Goal: Information Seeking & Learning: Compare options

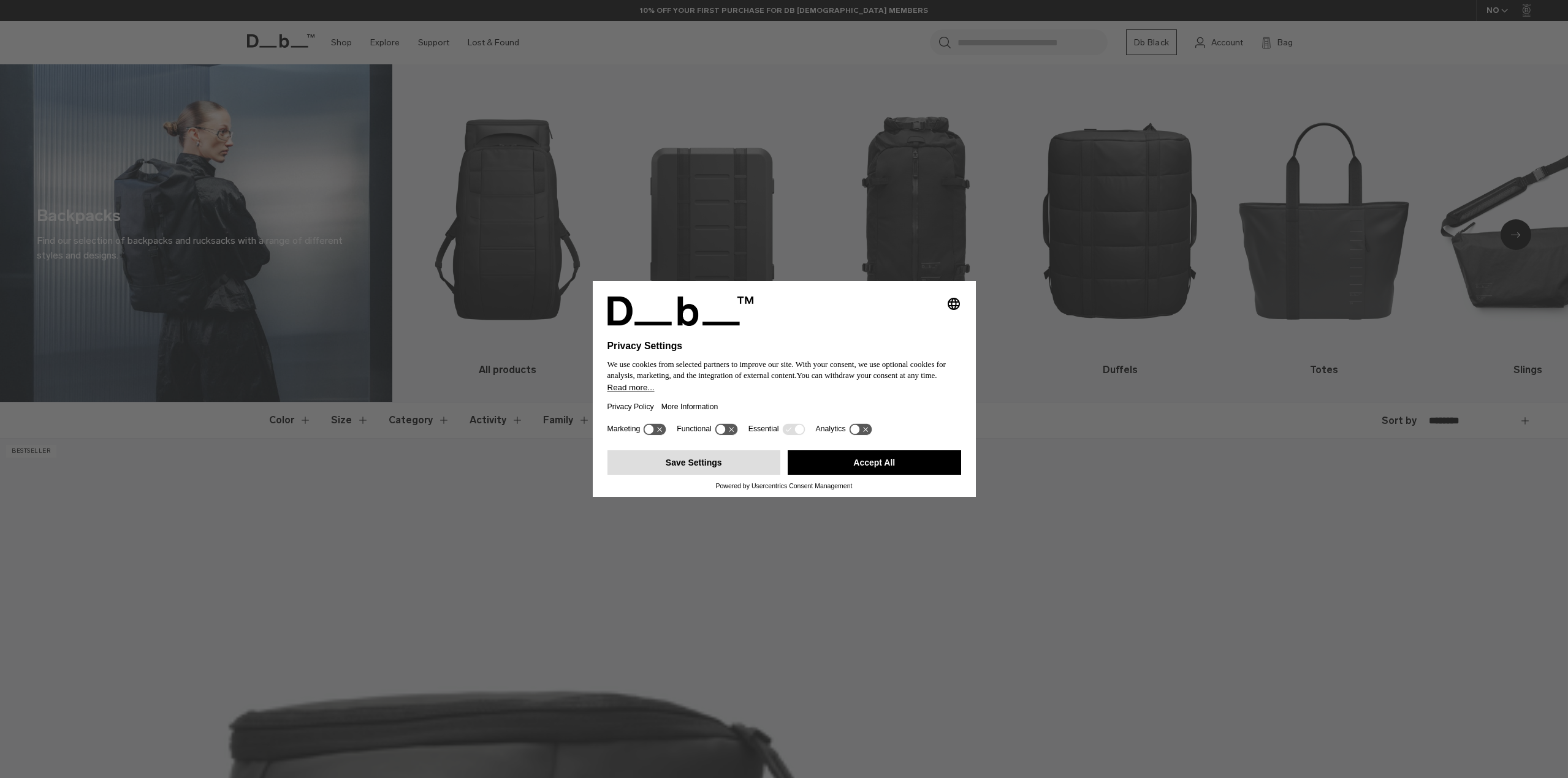
click at [677, 463] on button "Save Settings" at bounding box center [693, 463] width 173 height 24
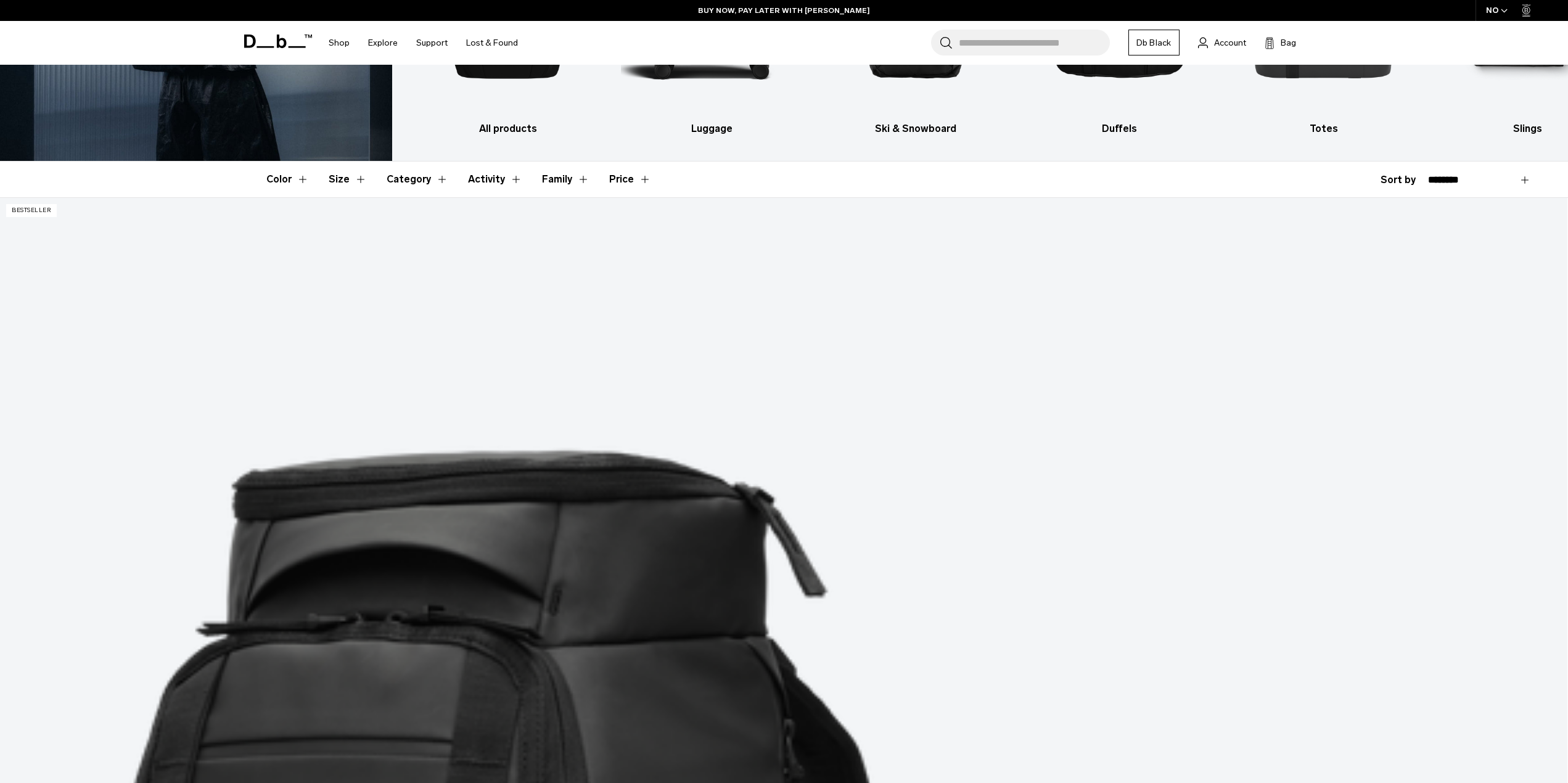
scroll to position [185, 0]
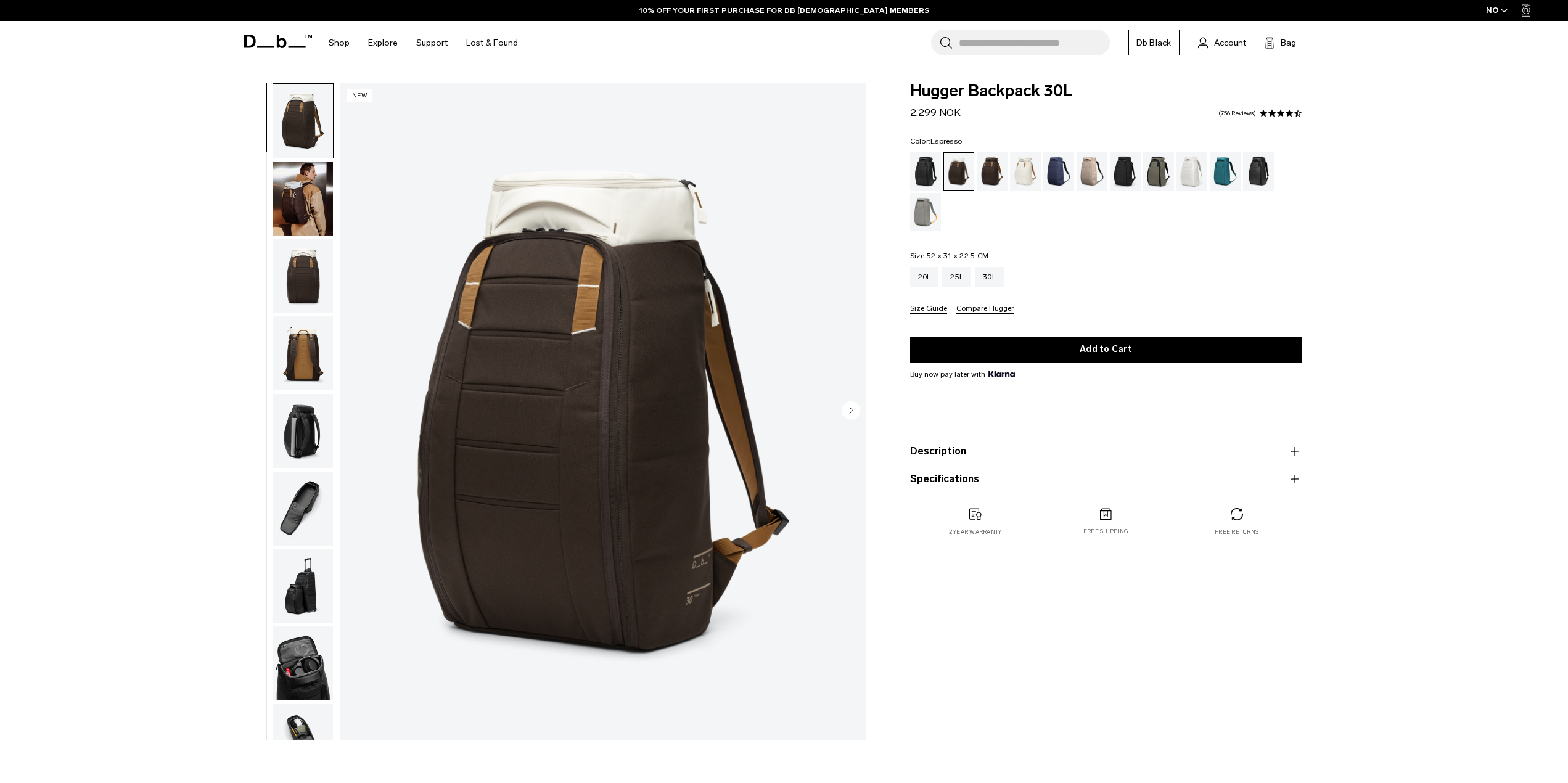
click at [990, 174] on div "Espresso" at bounding box center [992, 172] width 31 height 38
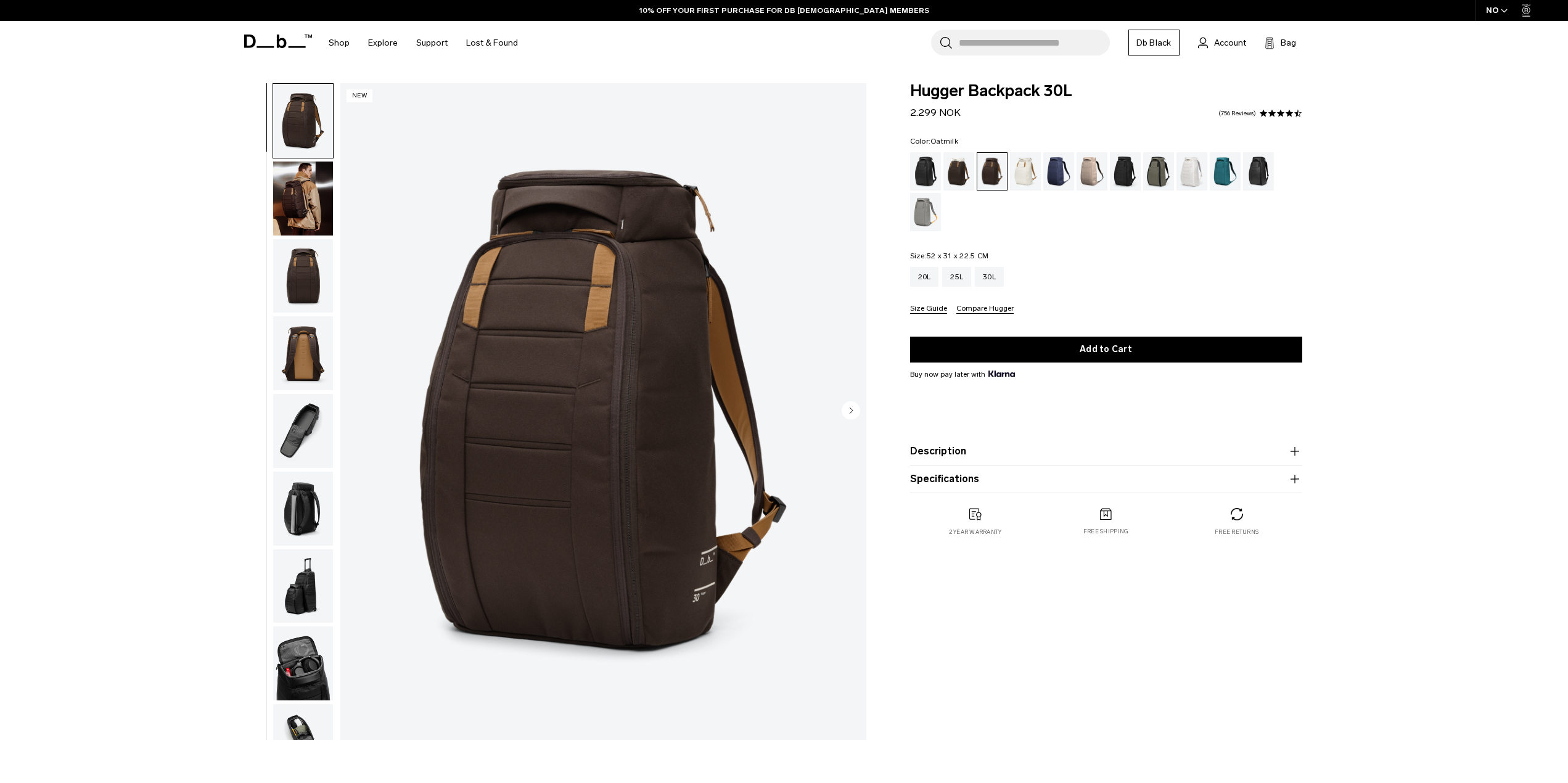
click at [1023, 175] on div "Oatmilk" at bounding box center [1026, 172] width 31 height 38
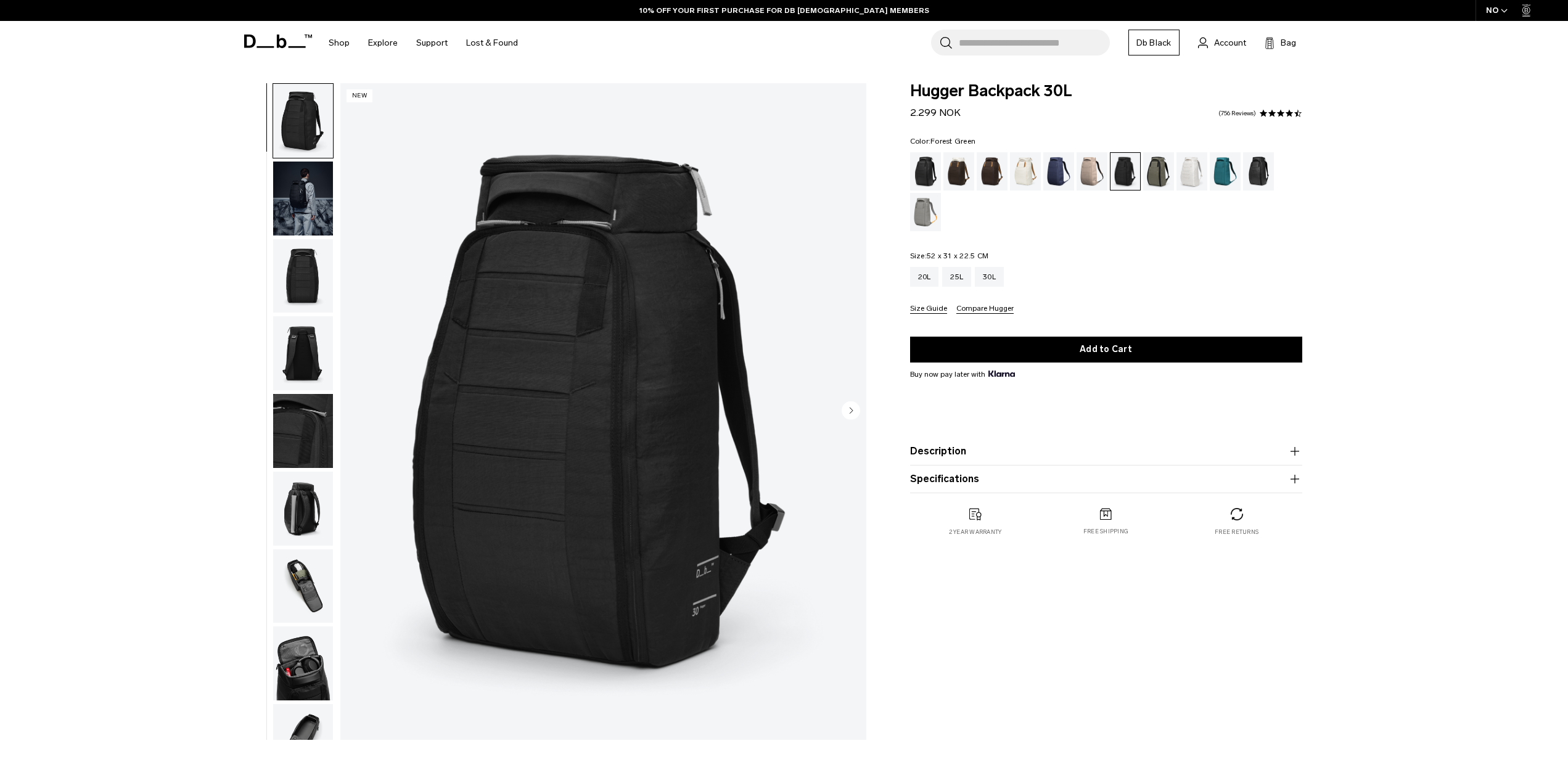
click at [1150, 174] on div "Forest Green" at bounding box center [1159, 172] width 31 height 38
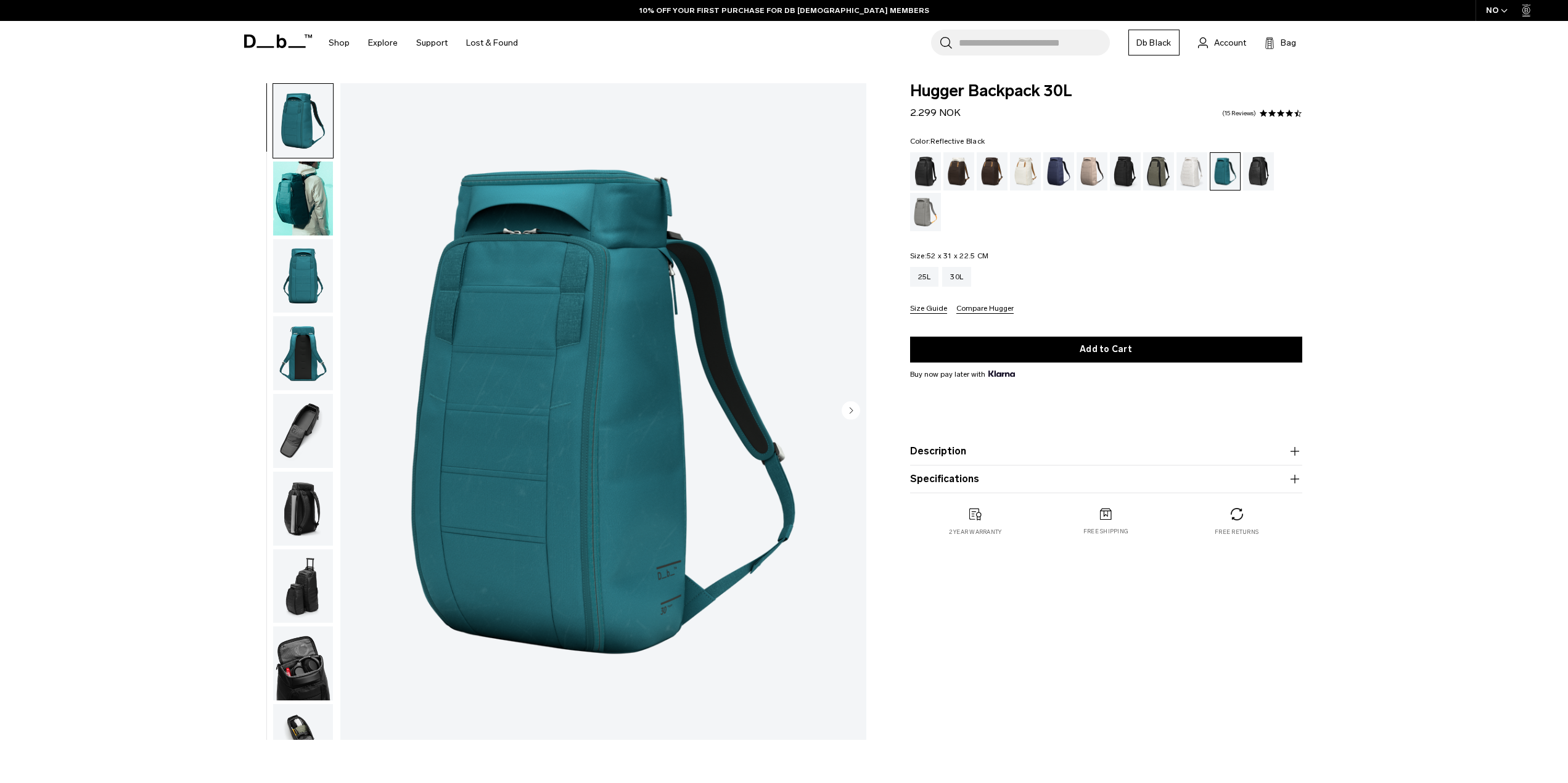
click at [1254, 174] on div "Reflective Black" at bounding box center [1259, 172] width 31 height 38
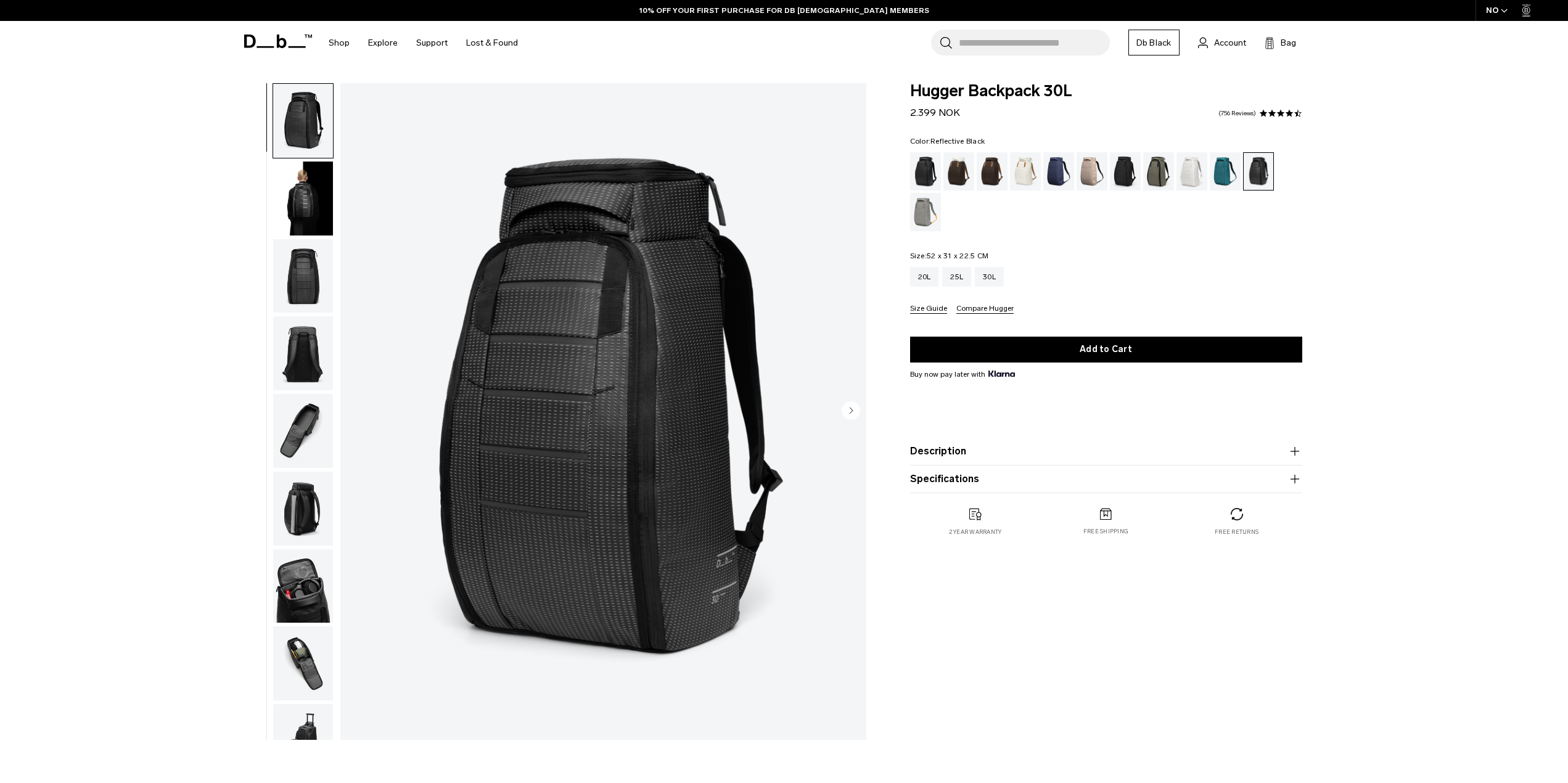
click at [923, 214] on div "Sand Grey" at bounding box center [925, 212] width 31 height 38
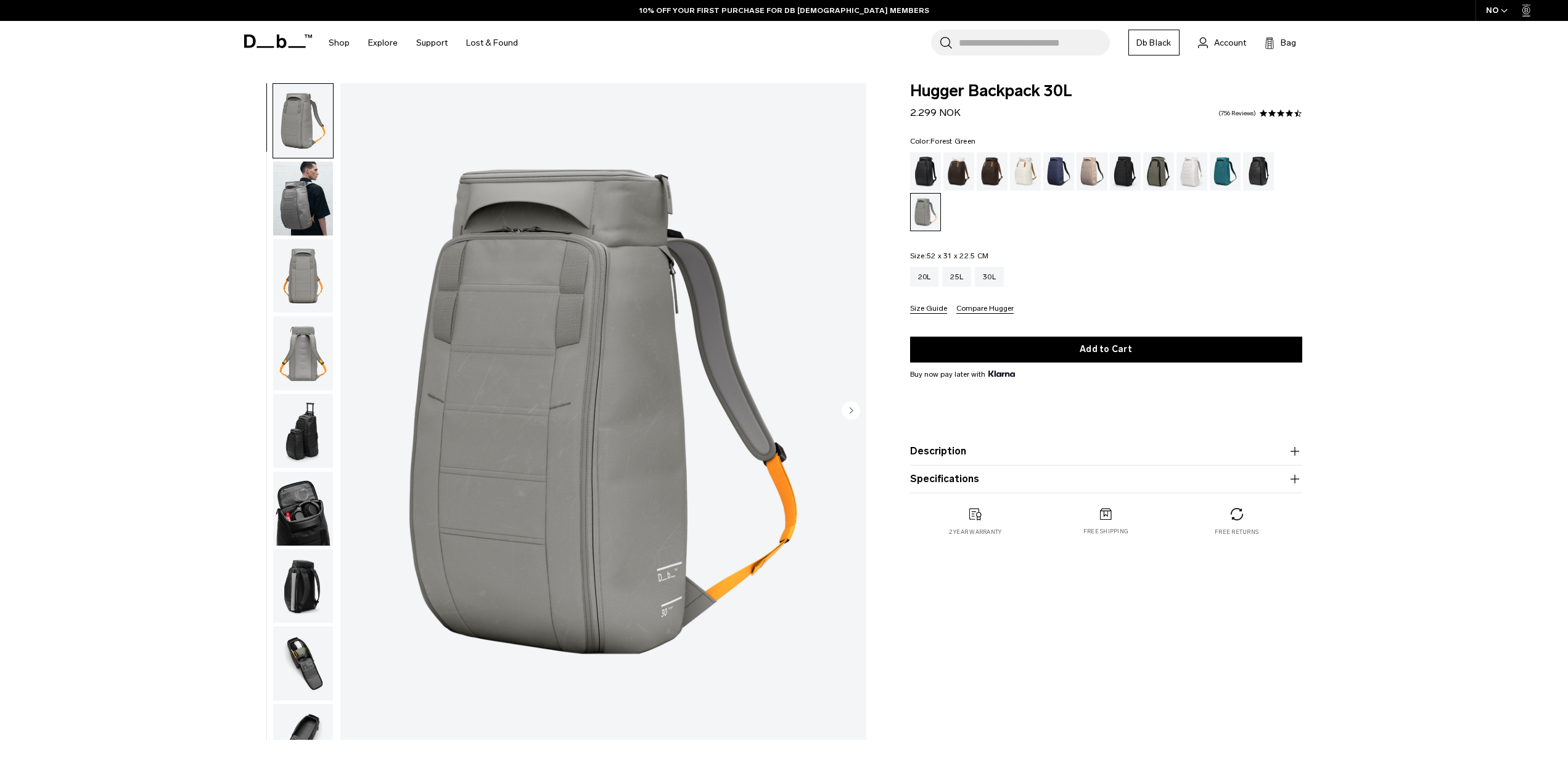
click at [1153, 172] on div "Forest Green" at bounding box center [1159, 172] width 31 height 38
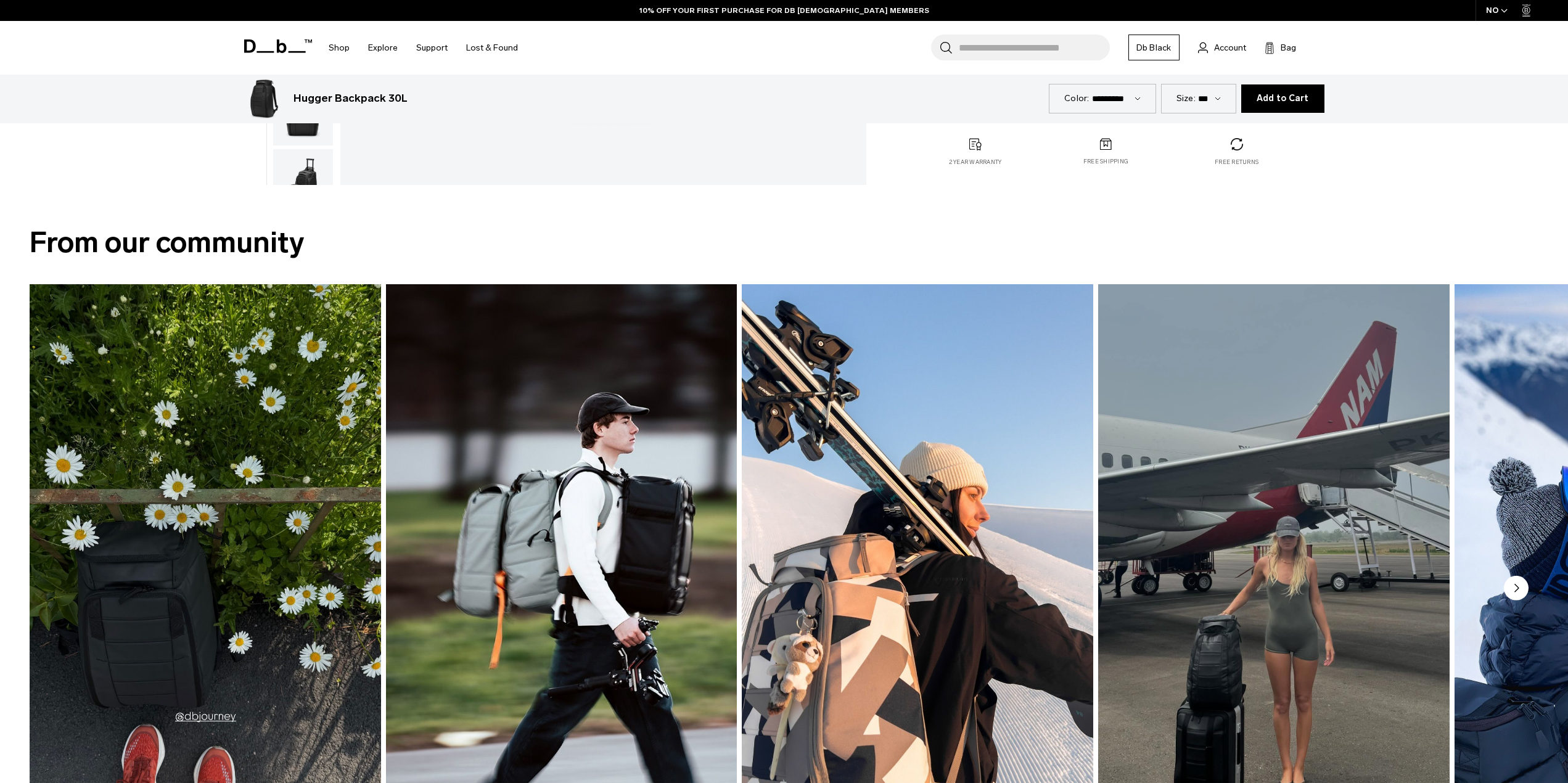
scroll to position [863, 0]
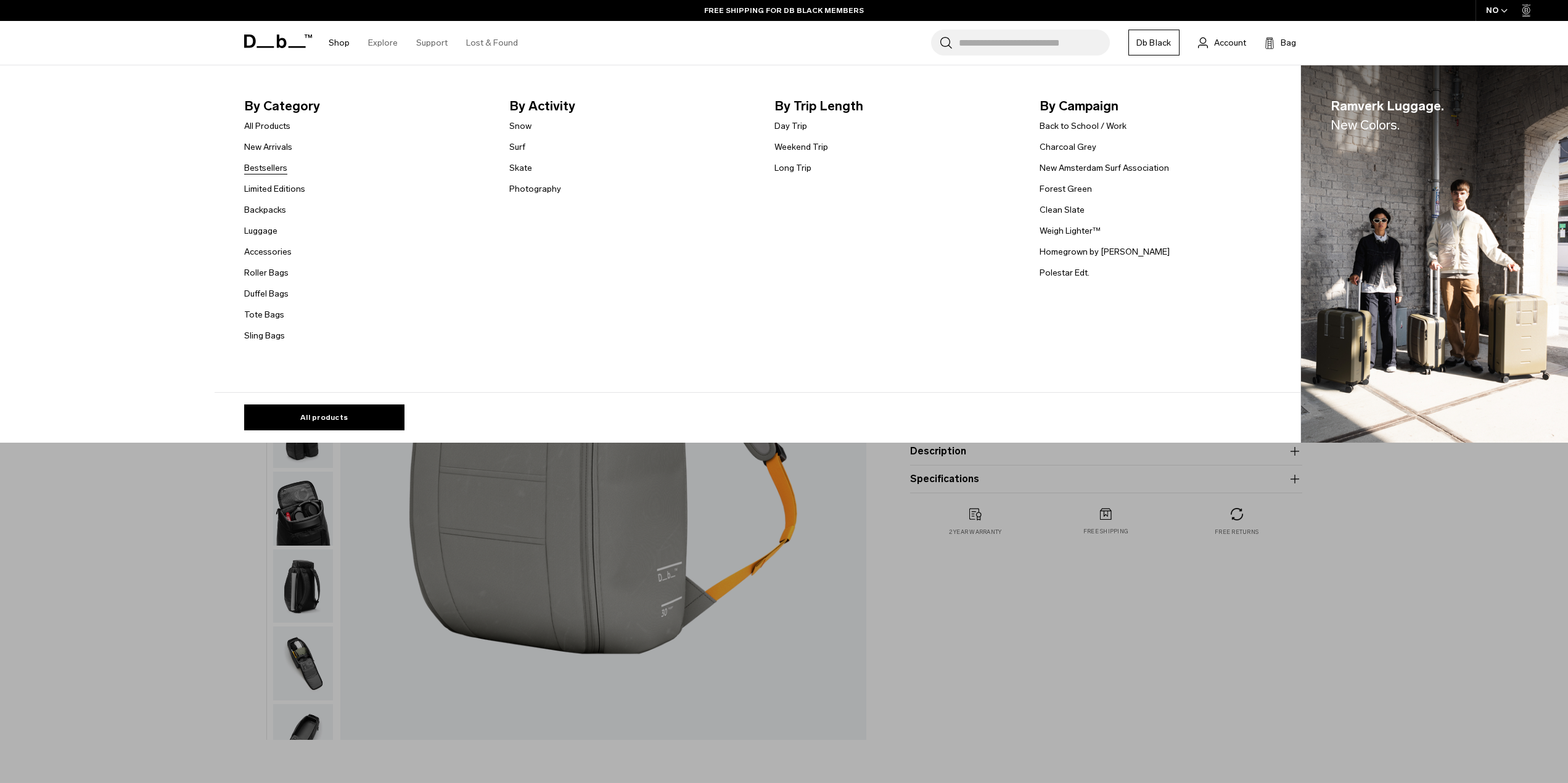
click at [268, 169] on link "Bestsellers" at bounding box center [266, 167] width 43 height 13
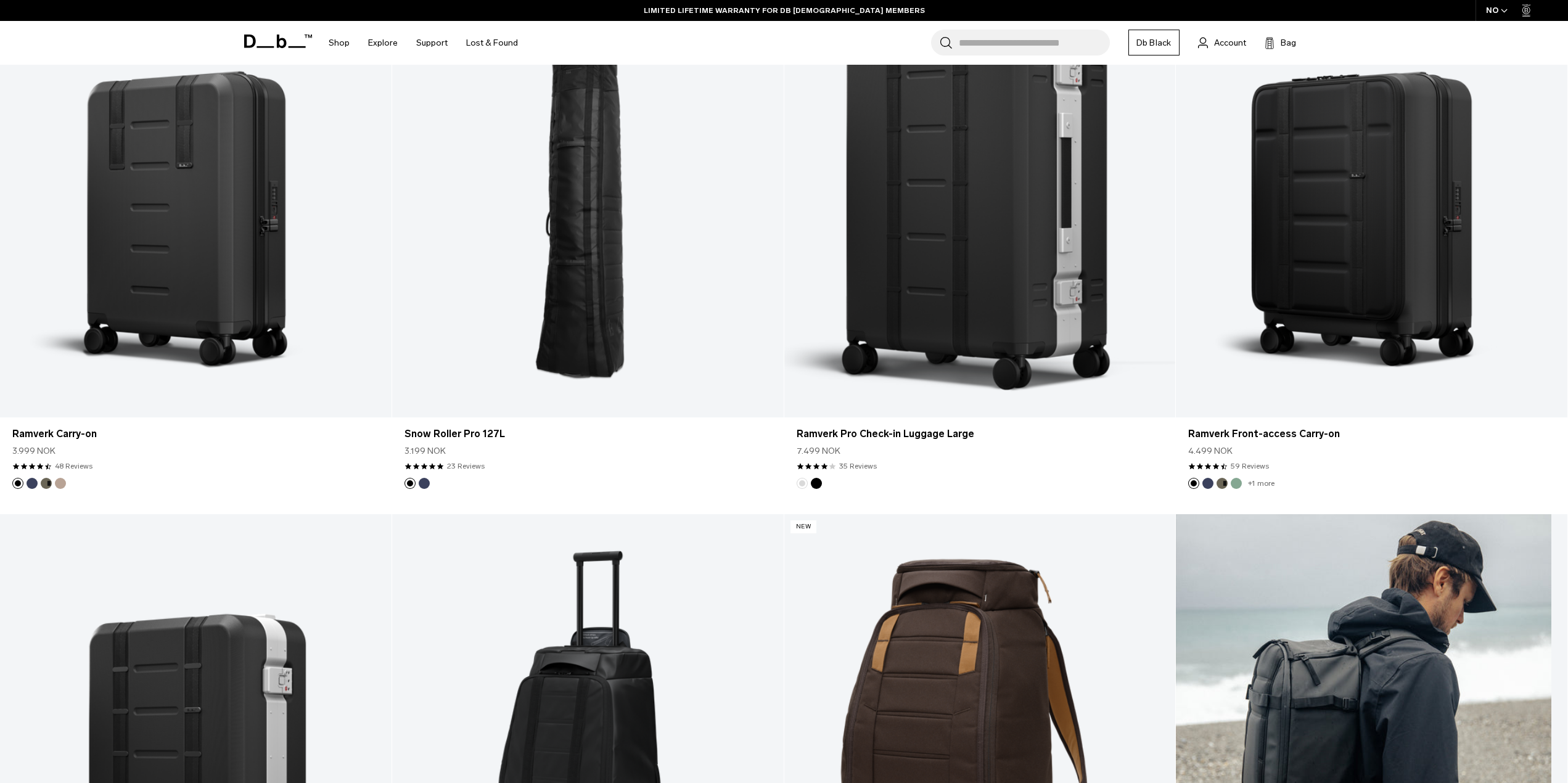
scroll to position [740, 0]
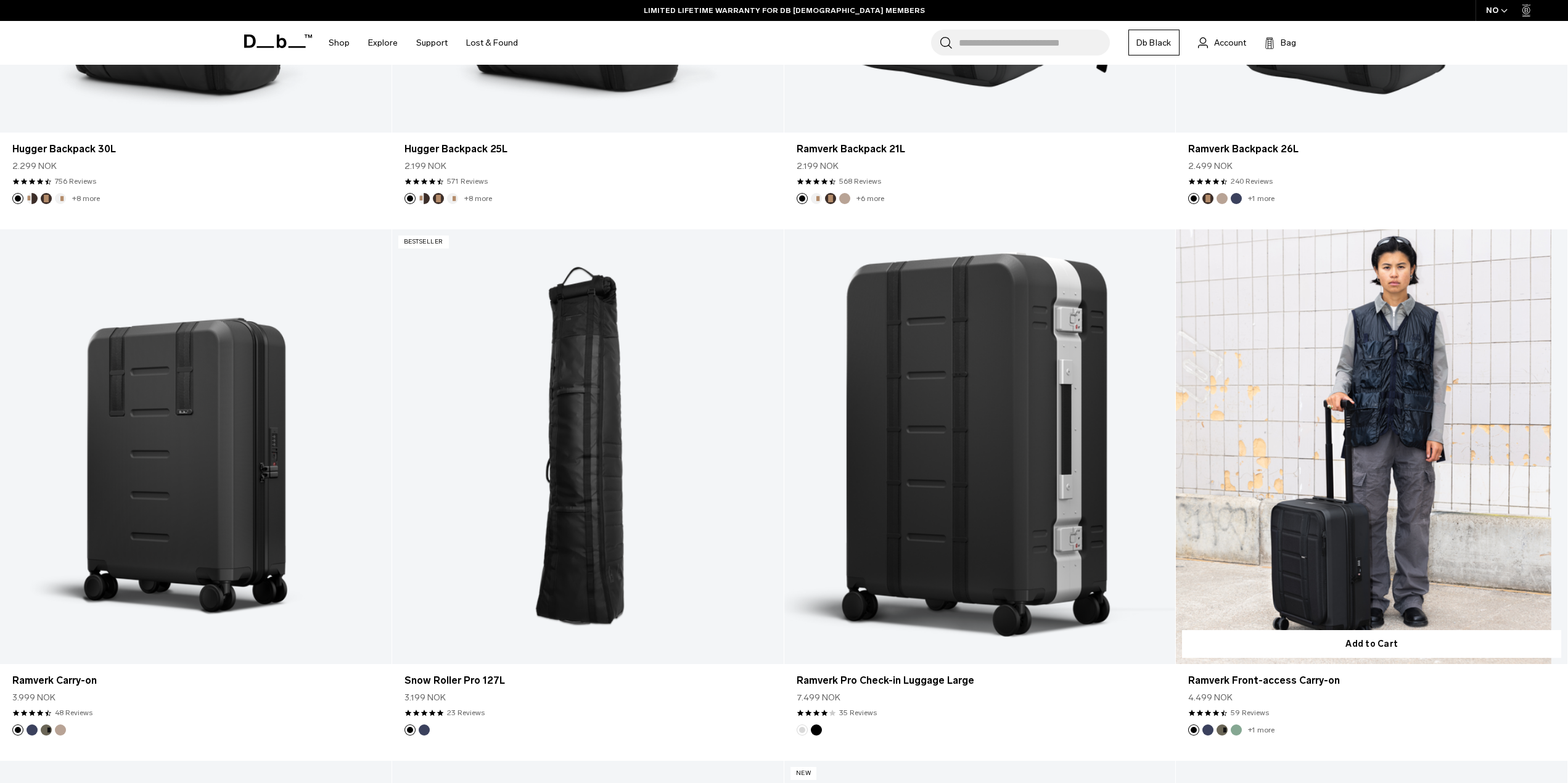
click at [1371, 372] on link "Ramverk Front-access Carry-on" at bounding box center [1371, 446] width 392 height 435
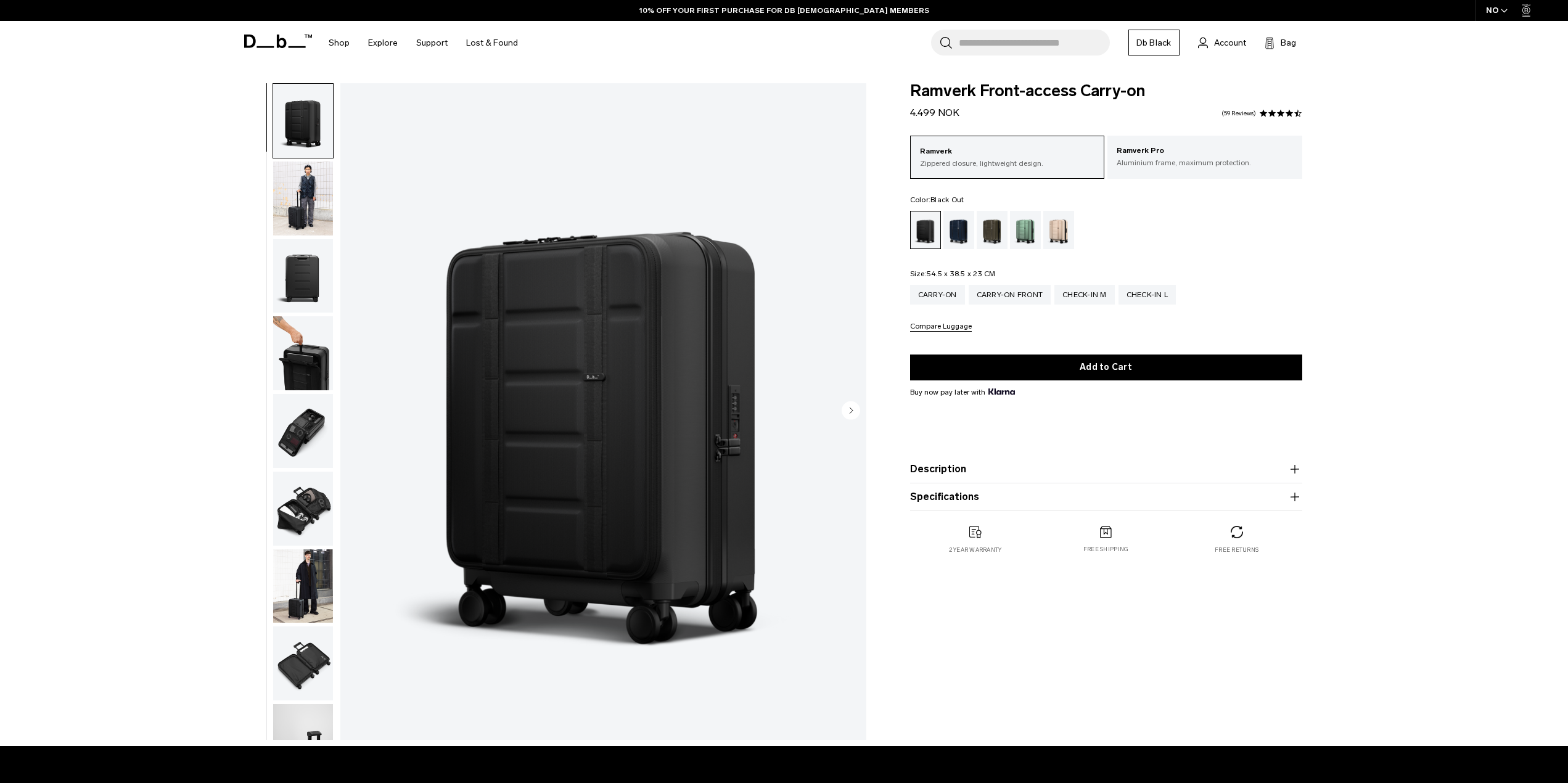
click at [298, 205] on img "button" at bounding box center [303, 198] width 60 height 74
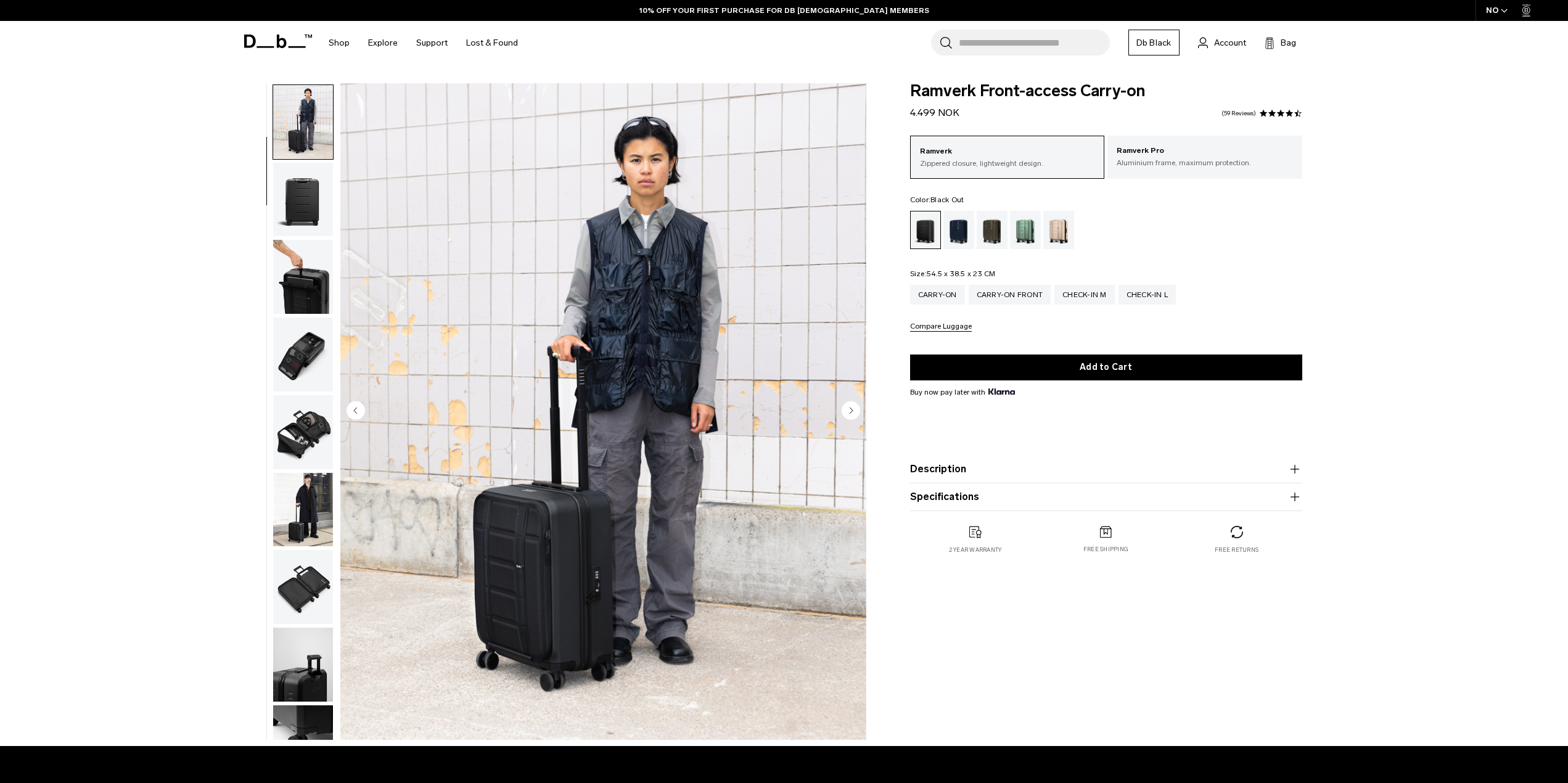
scroll to position [78, 0]
click at [310, 198] on img "button" at bounding box center [303, 198] width 60 height 74
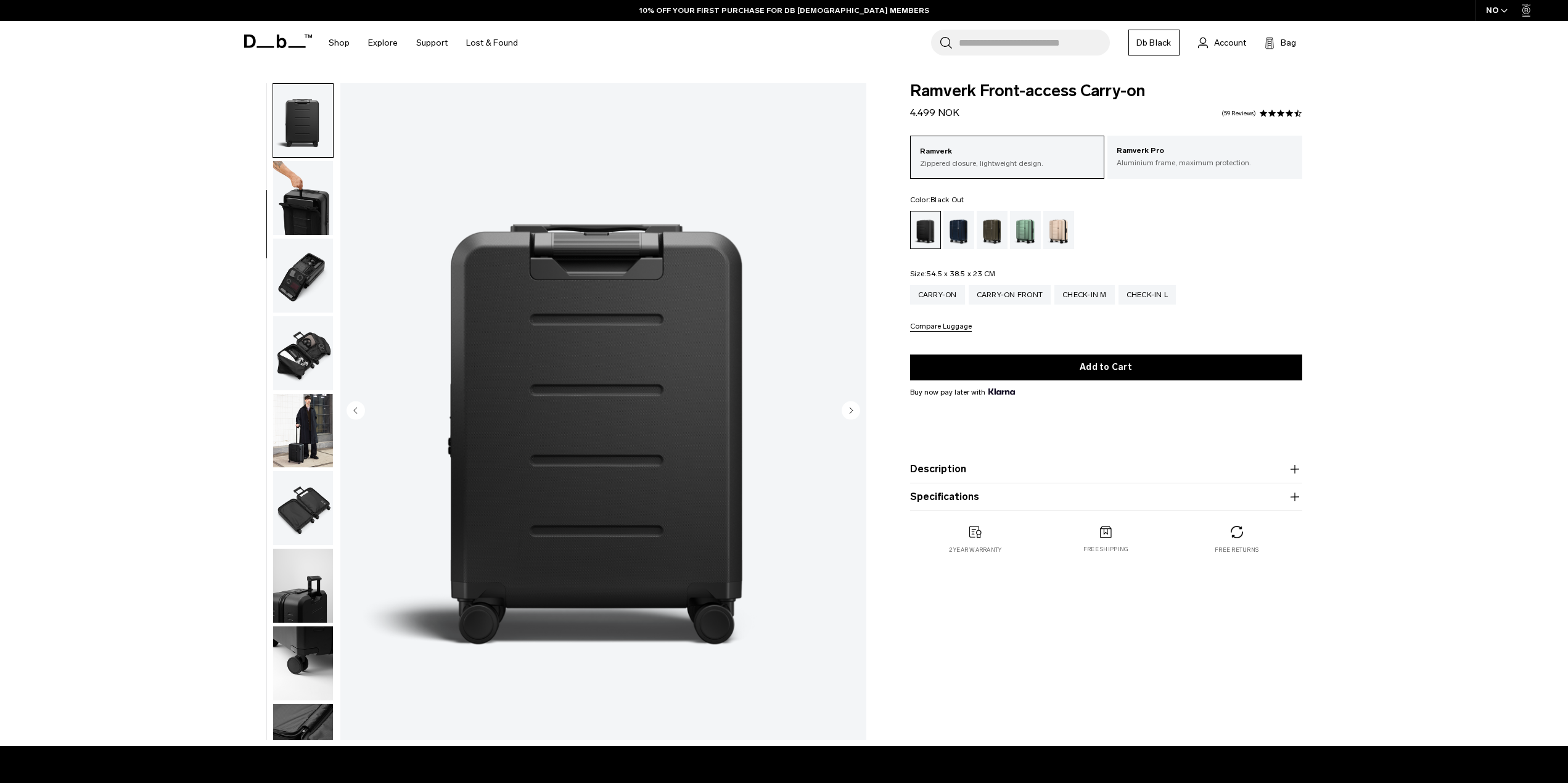
click at [310, 198] on img "button" at bounding box center [303, 197] width 60 height 74
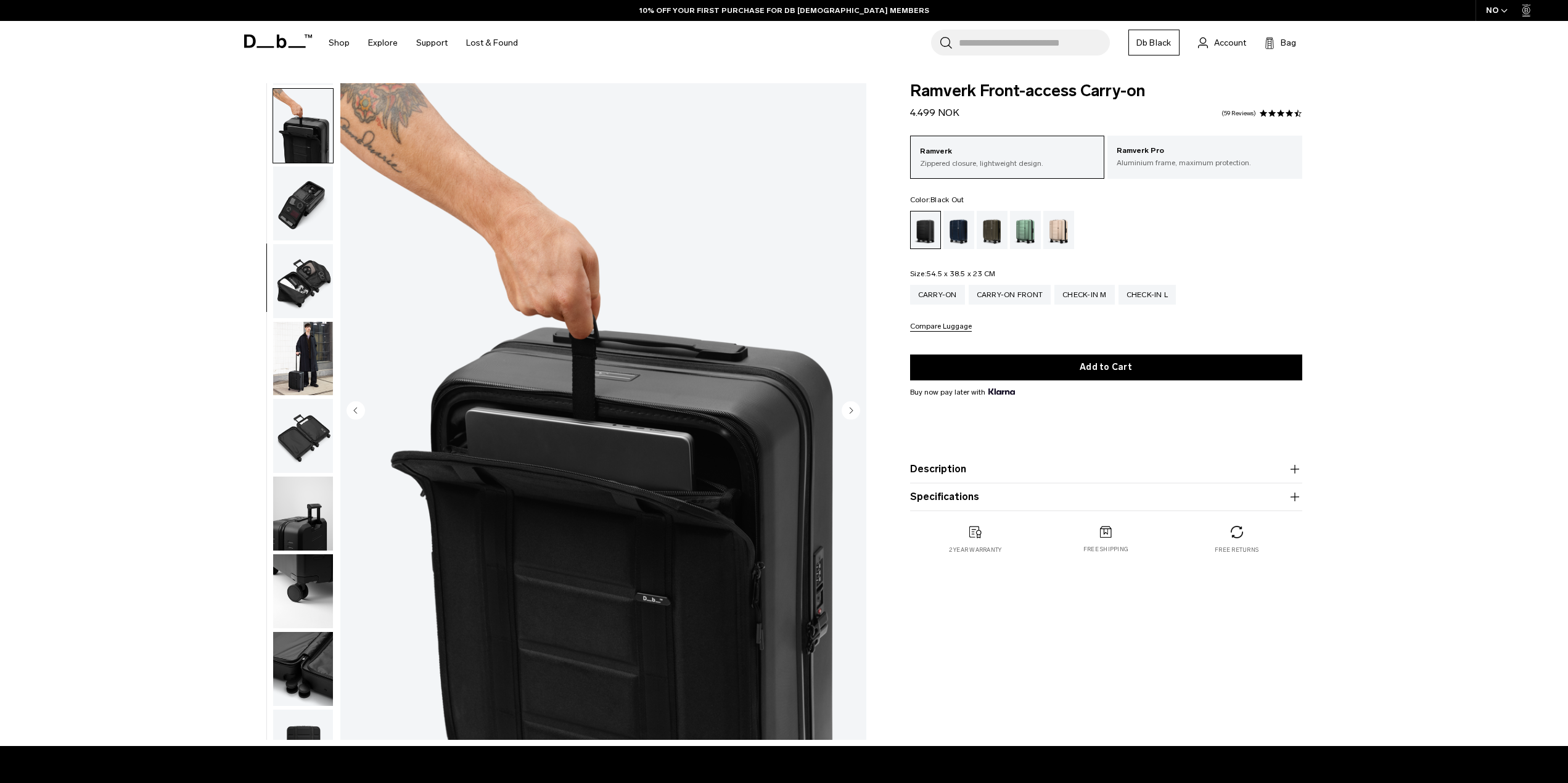
scroll to position [233, 0]
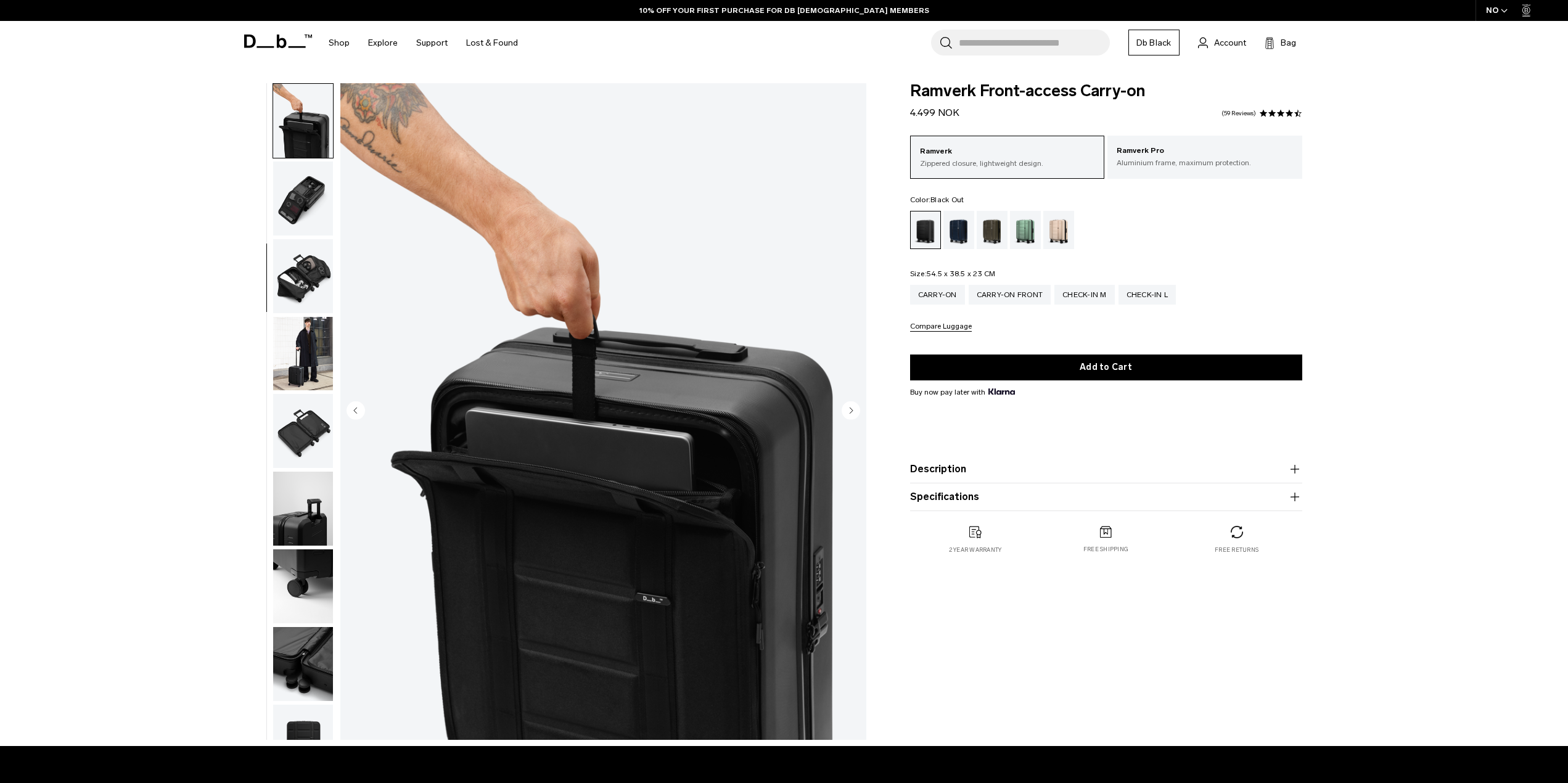
click at [310, 198] on img "button" at bounding box center [303, 198] width 60 height 74
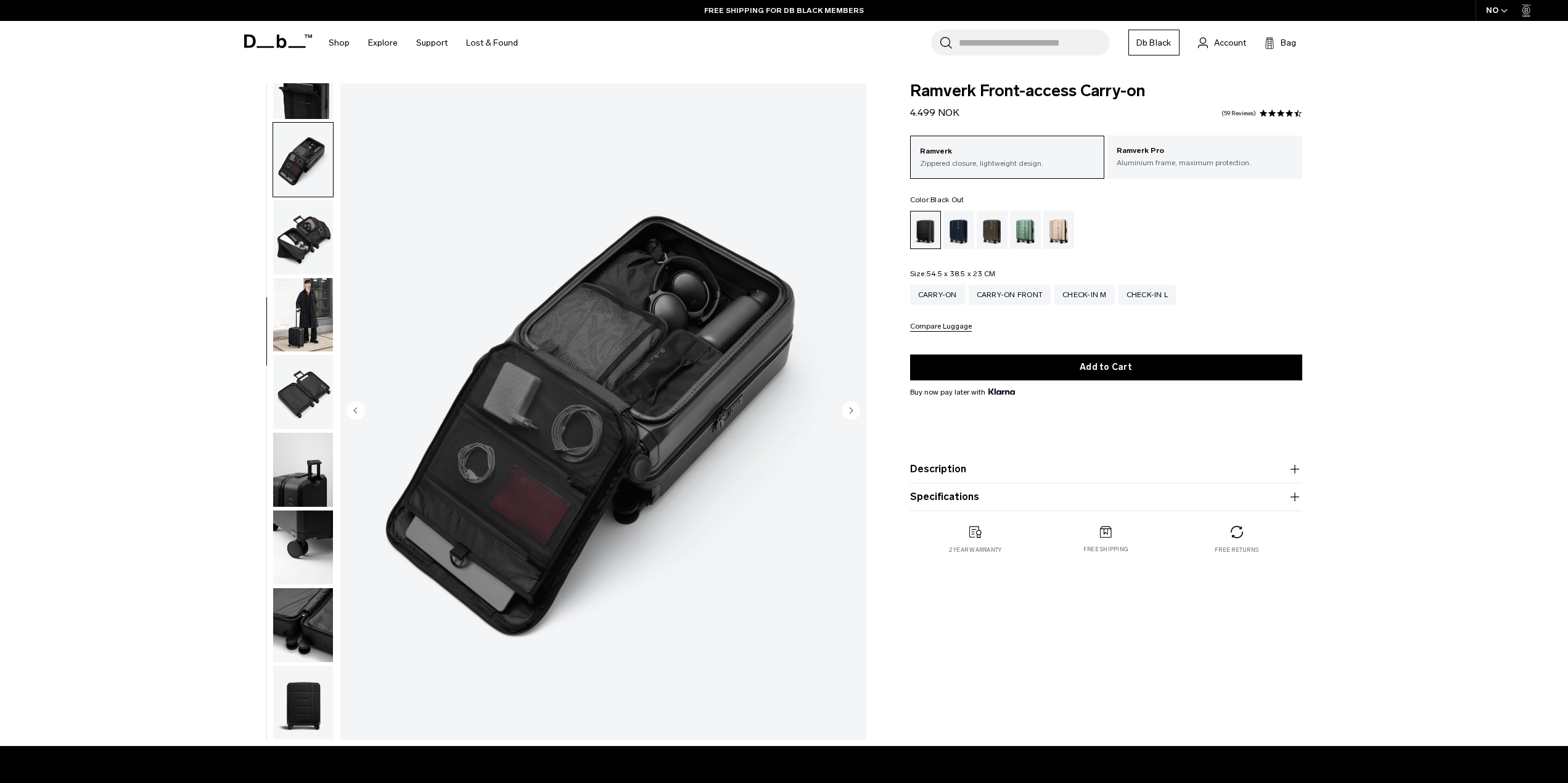
click at [310, 198] on ul at bounding box center [303, 411] width 61 height 657
click at [313, 233] on img "button" at bounding box center [303, 237] width 60 height 74
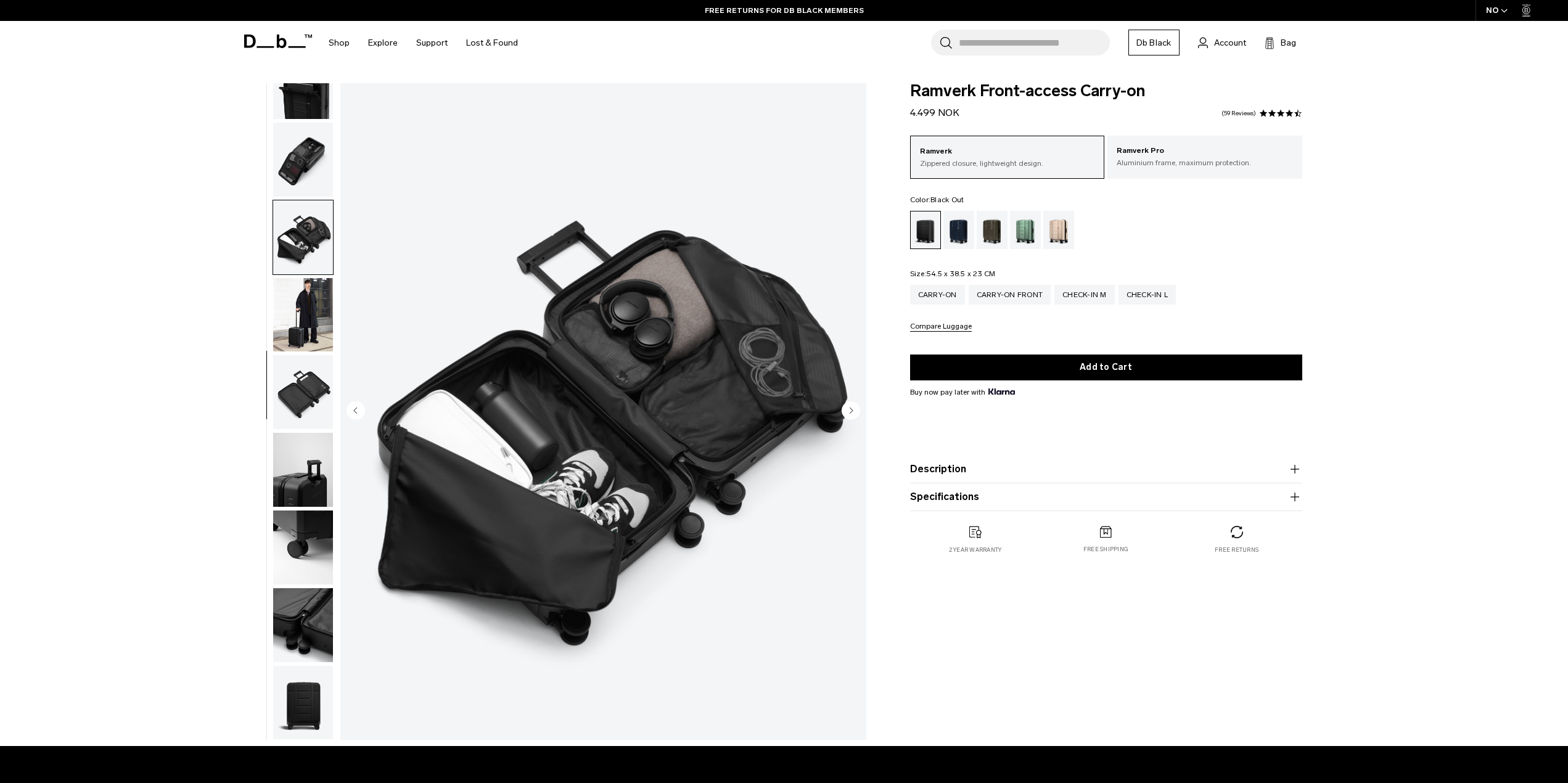
click at [305, 235] on img "button" at bounding box center [303, 237] width 60 height 74
click at [304, 172] on img "button" at bounding box center [303, 159] width 60 height 74
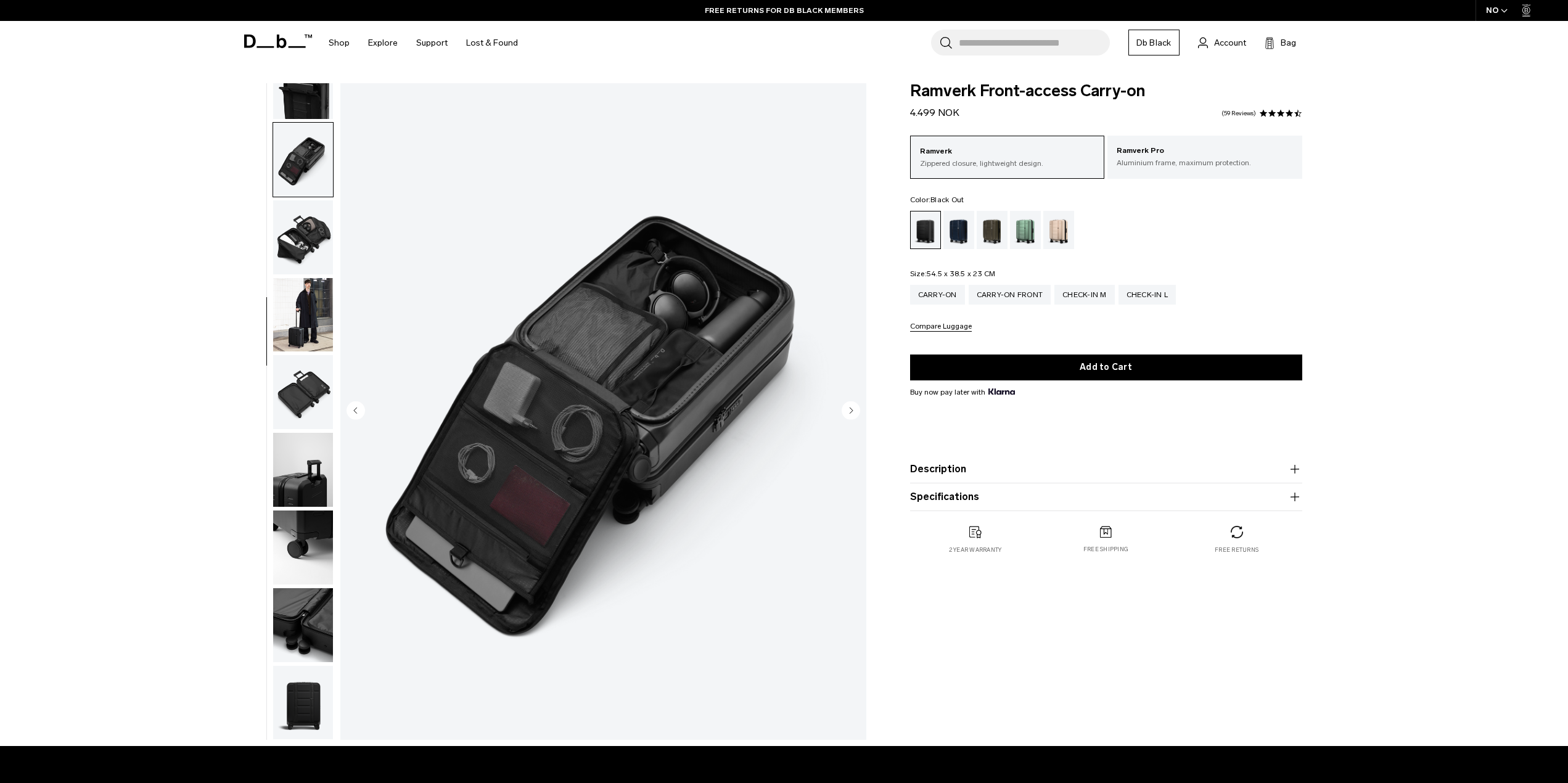
click at [298, 275] on ul at bounding box center [303, 411] width 61 height 657
click at [306, 390] on img "button" at bounding box center [303, 392] width 60 height 74
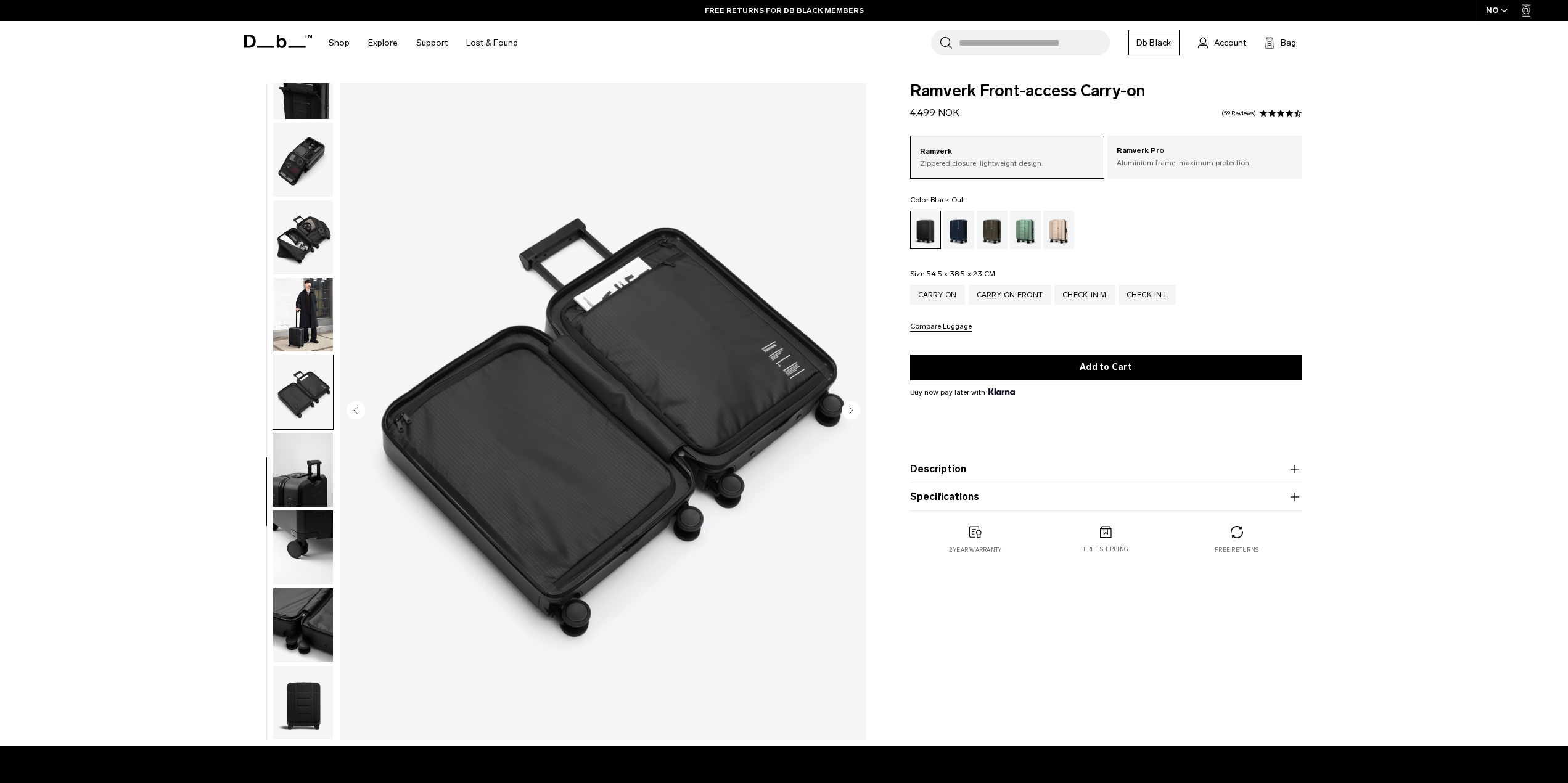
click at [297, 473] on img "button" at bounding box center [303, 469] width 60 height 74
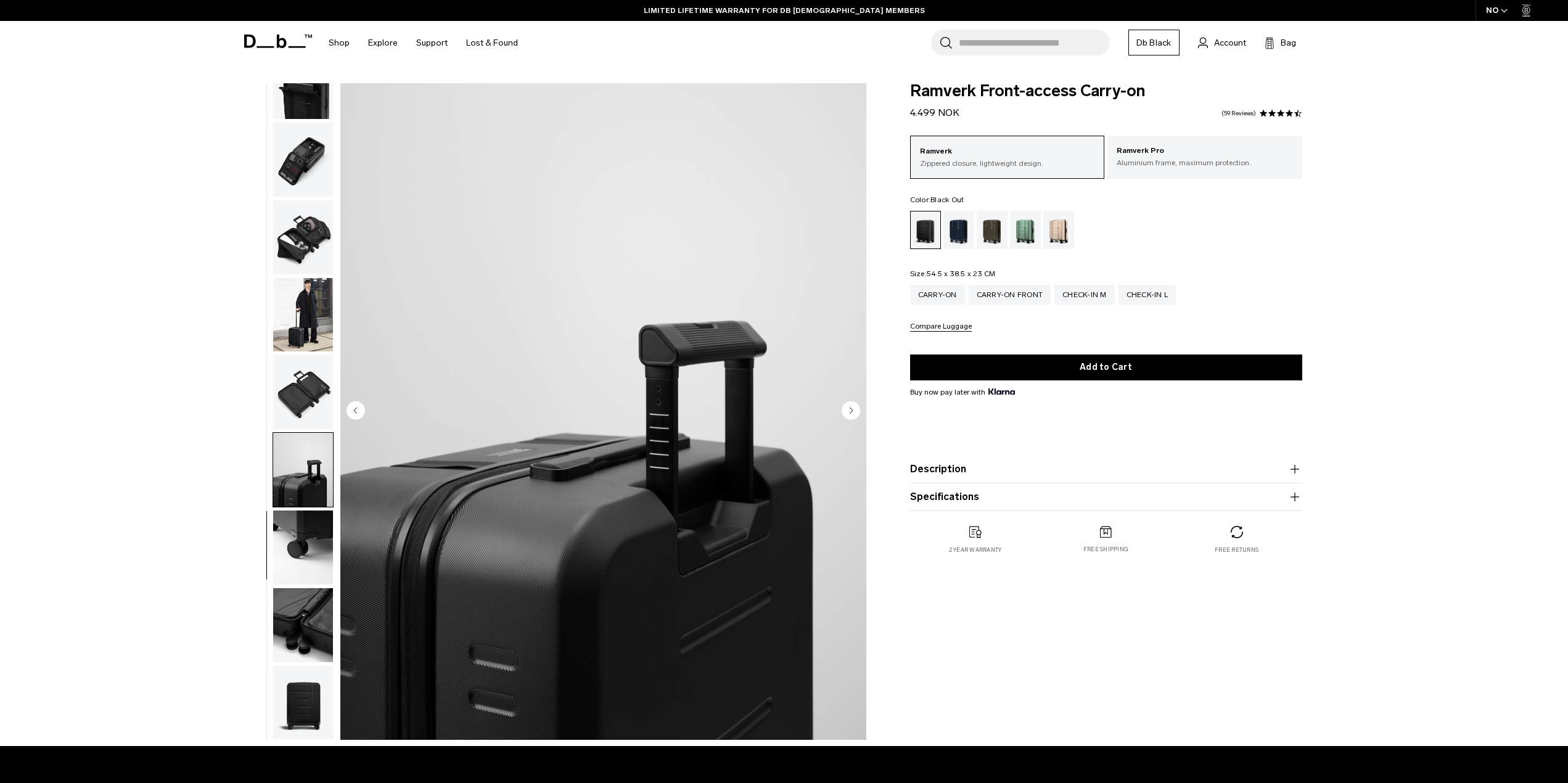
click at [302, 614] on img "button" at bounding box center [303, 625] width 60 height 74
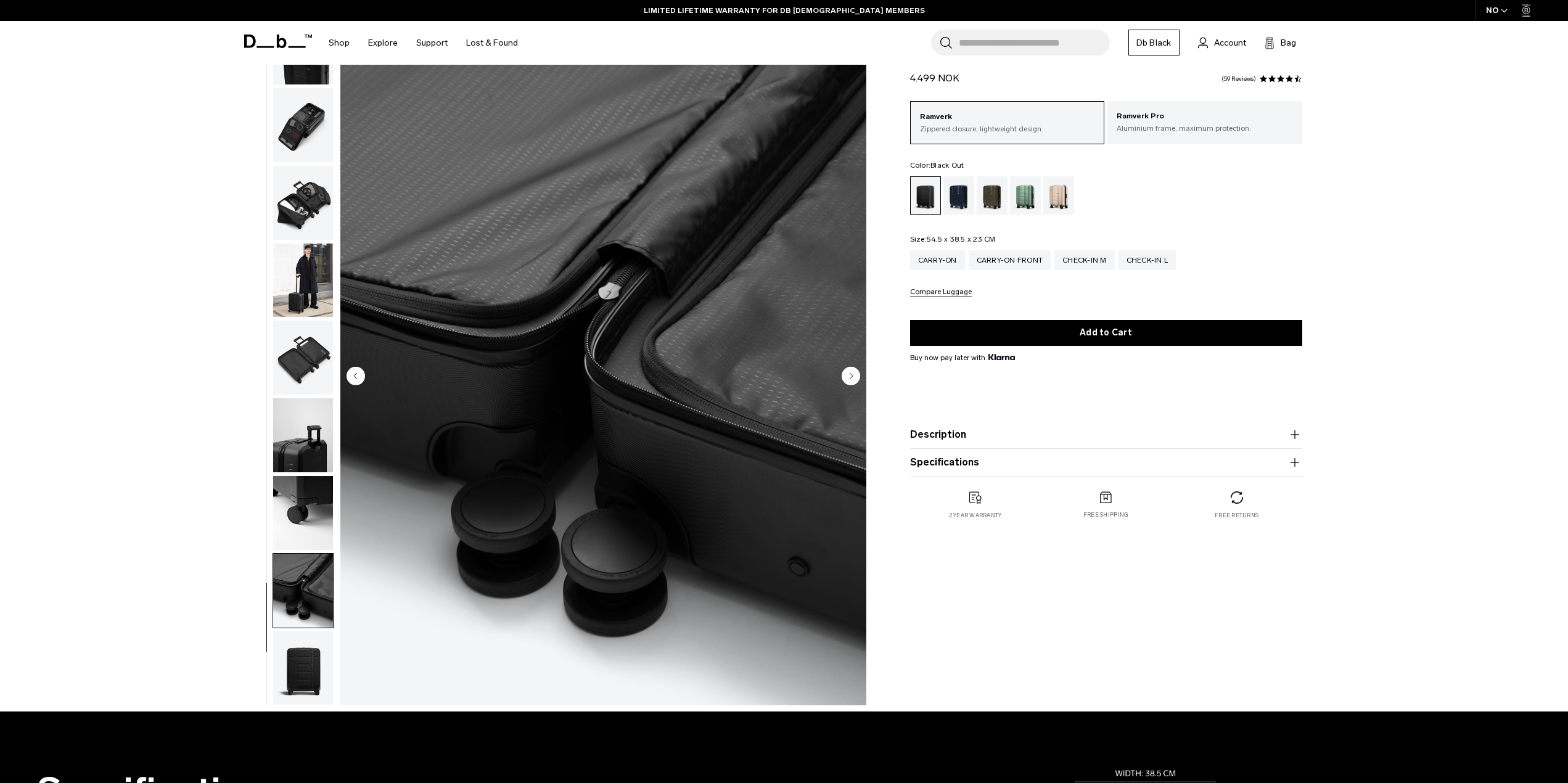
scroll to position [0, 0]
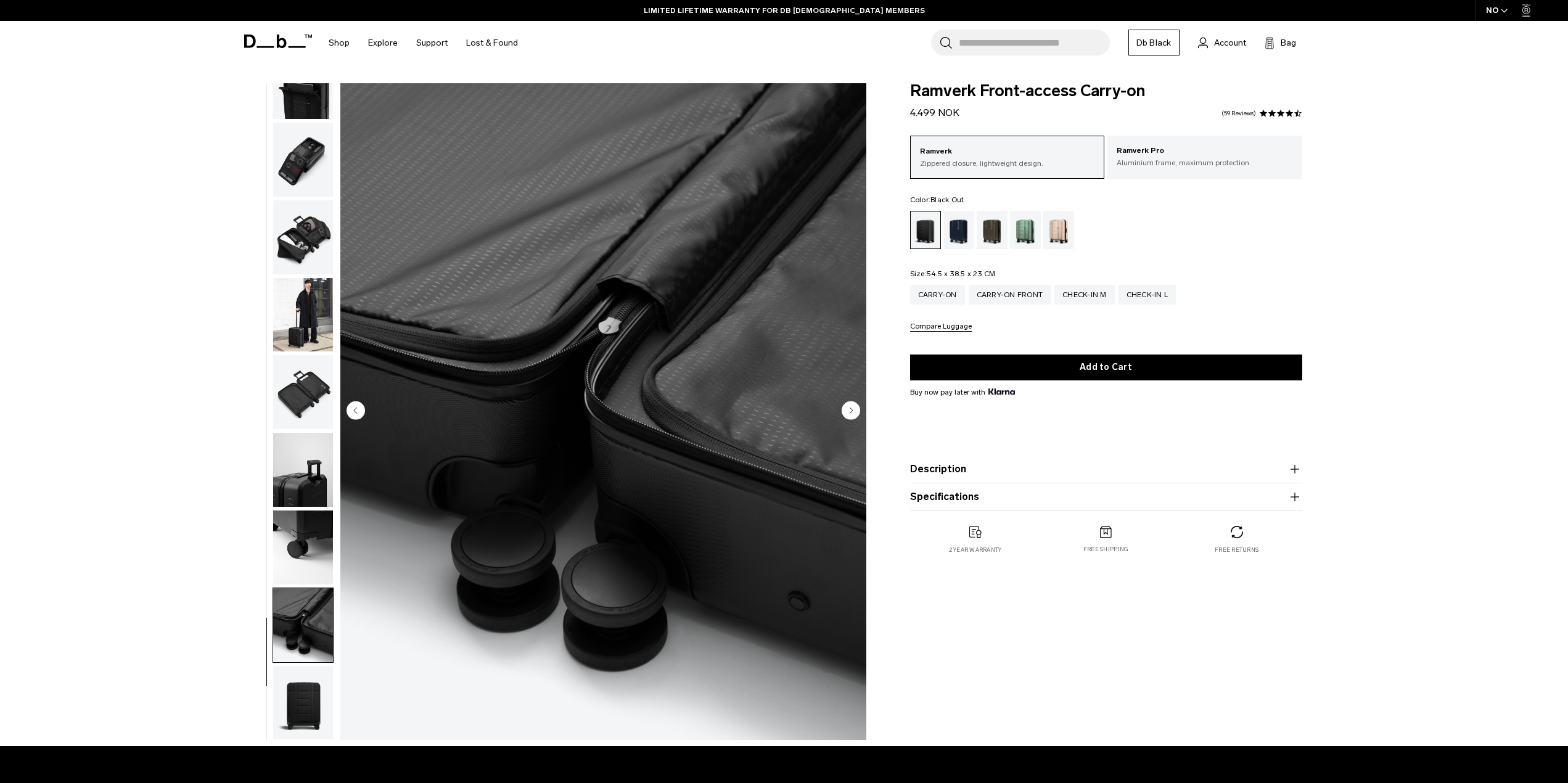
click at [947, 468] on button "Description" at bounding box center [1106, 469] width 392 height 15
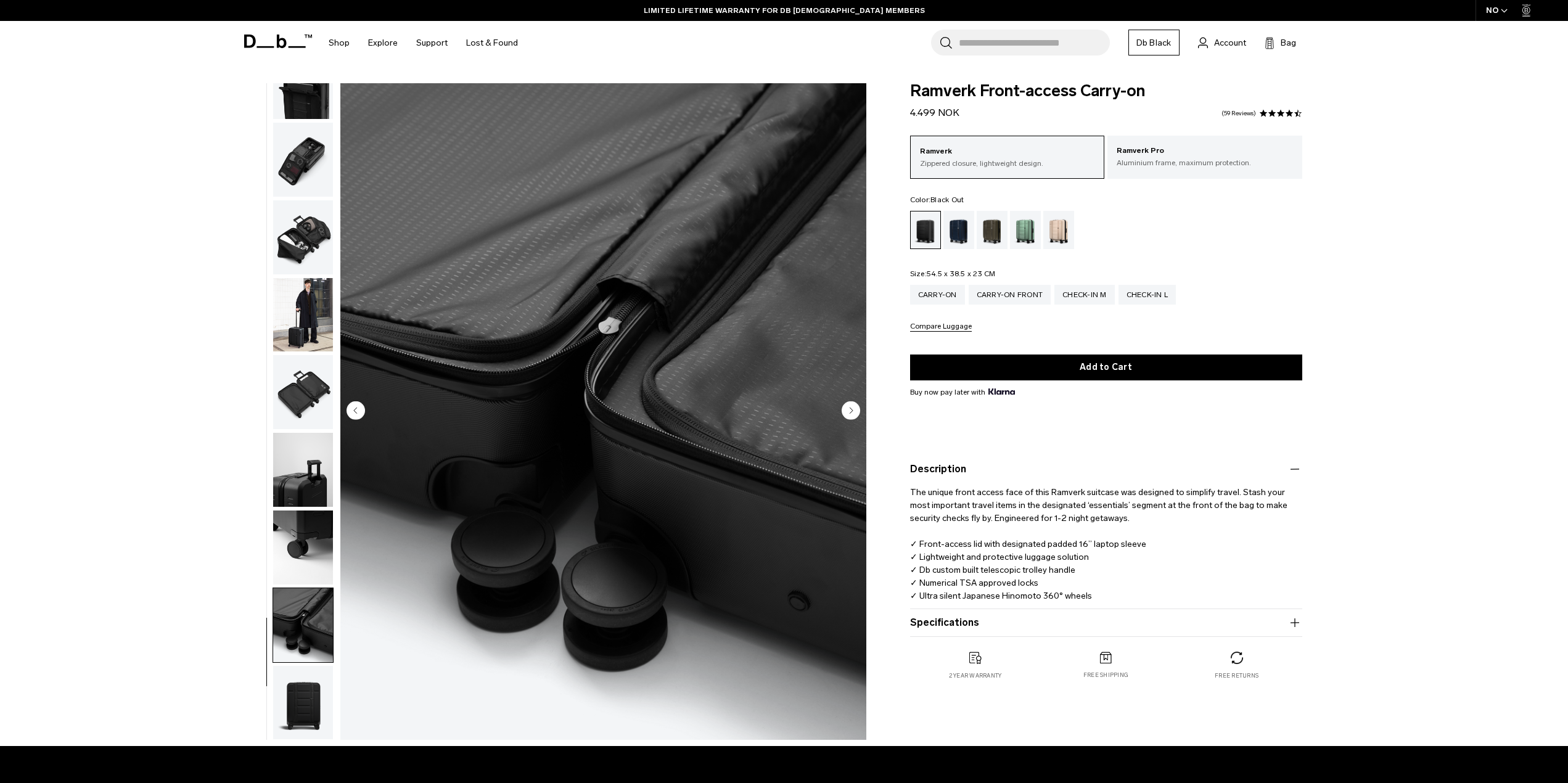
click at [973, 628] on button "Specifications" at bounding box center [1106, 623] width 392 height 15
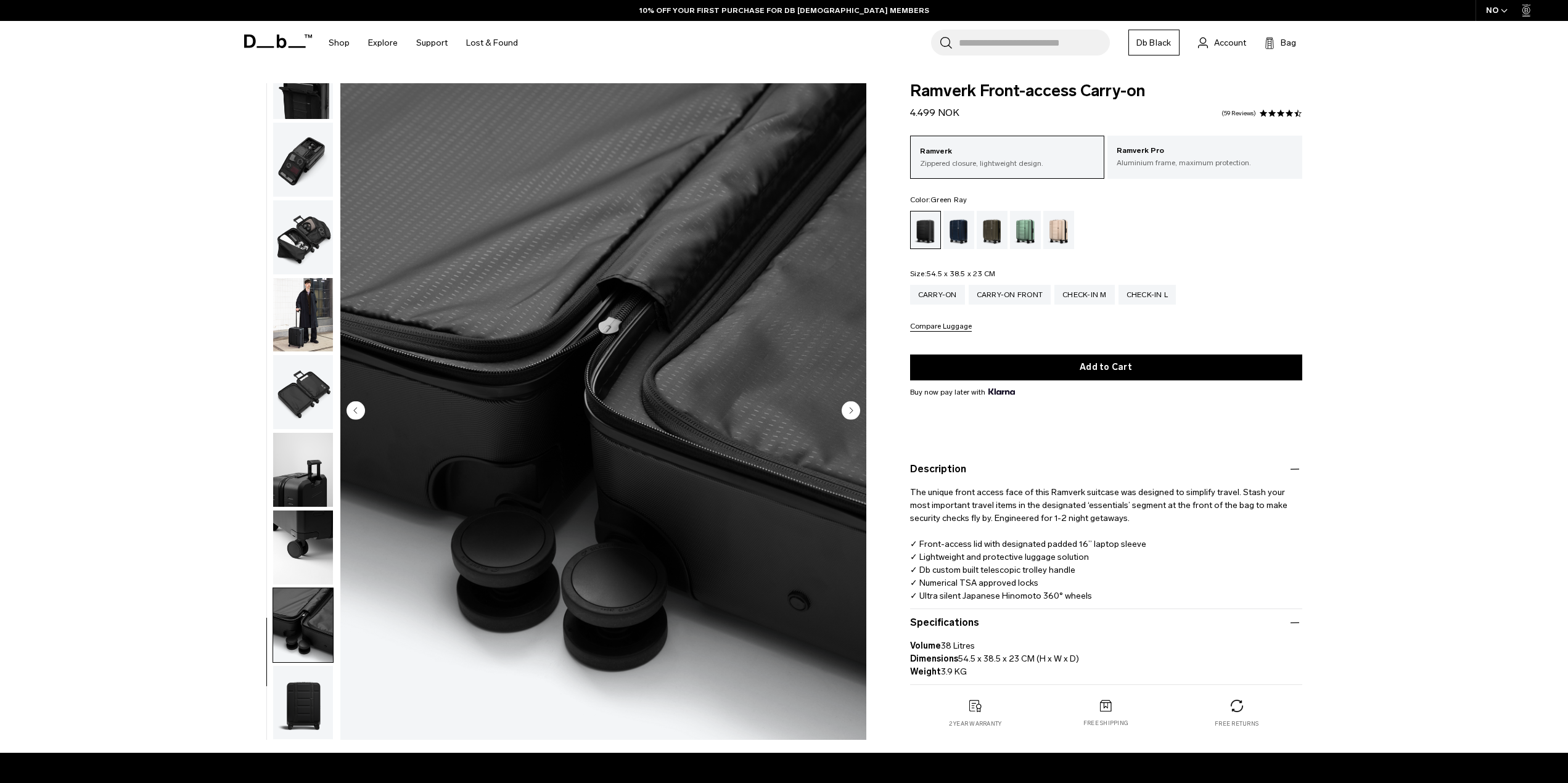
click at [1014, 235] on div "Green Ray" at bounding box center [1026, 230] width 31 height 38
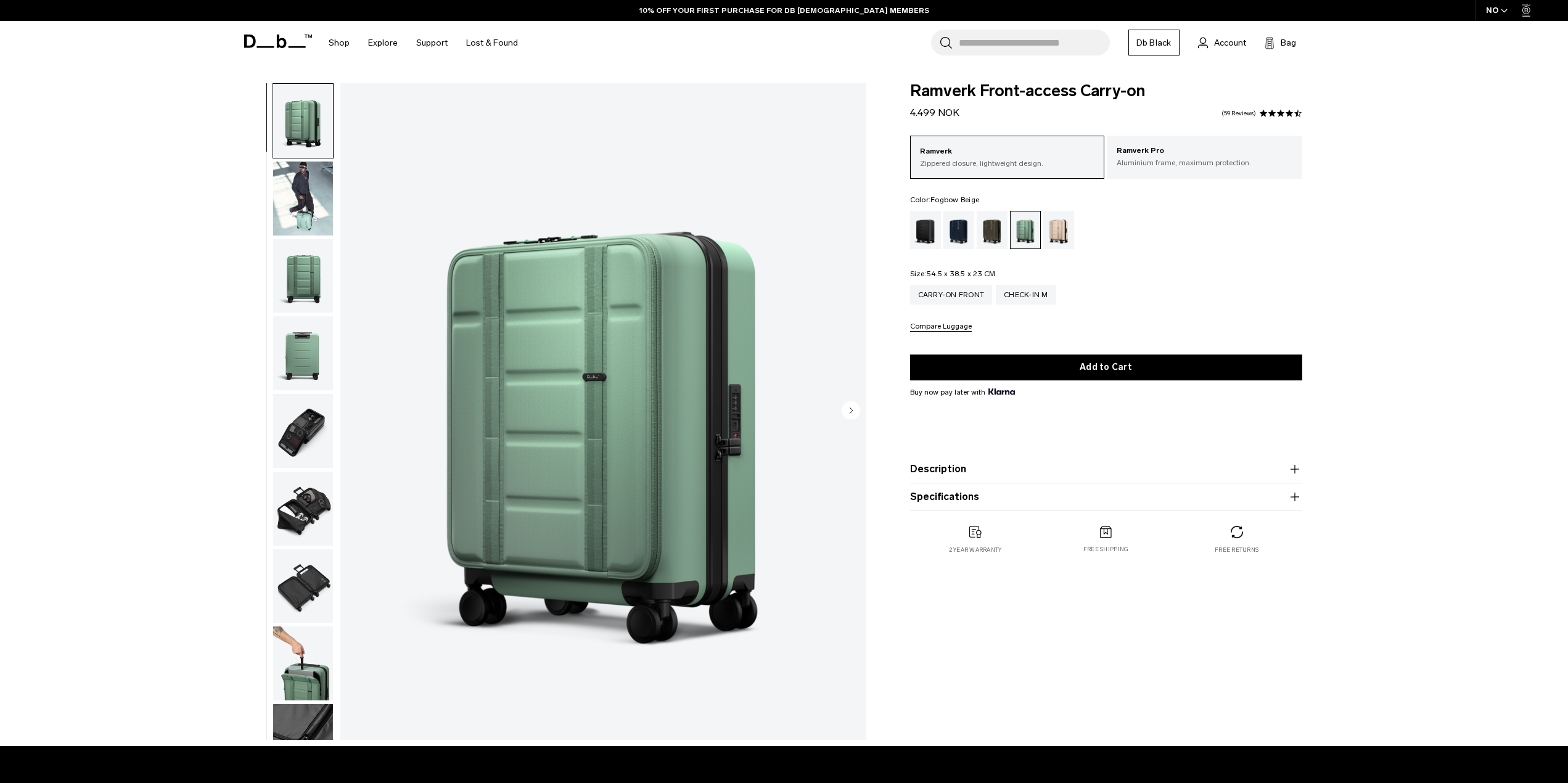
click at [1053, 233] on div "Fogbow Beige" at bounding box center [1059, 230] width 31 height 38
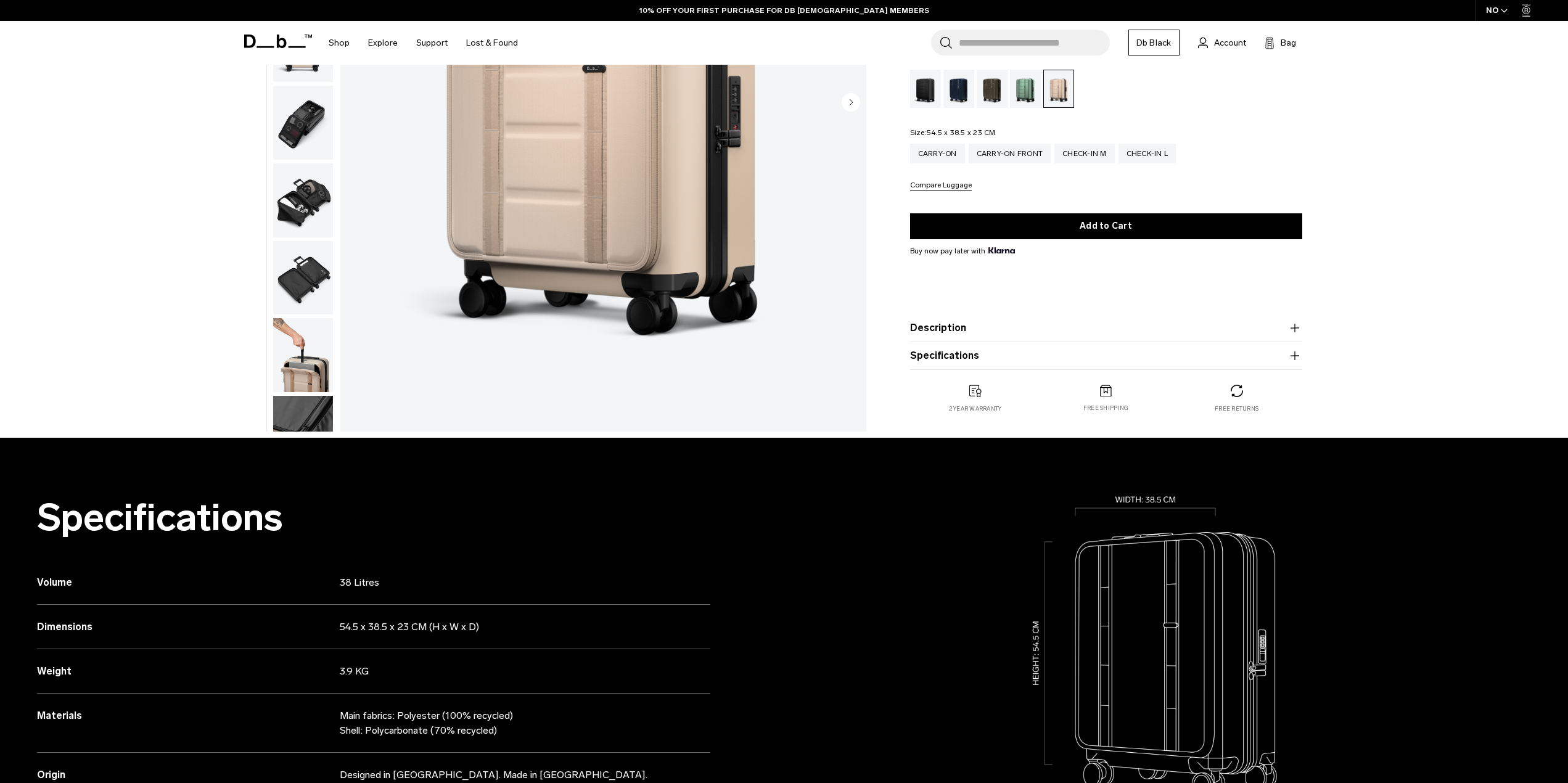
click at [302, 359] on img "button" at bounding box center [303, 355] width 60 height 74
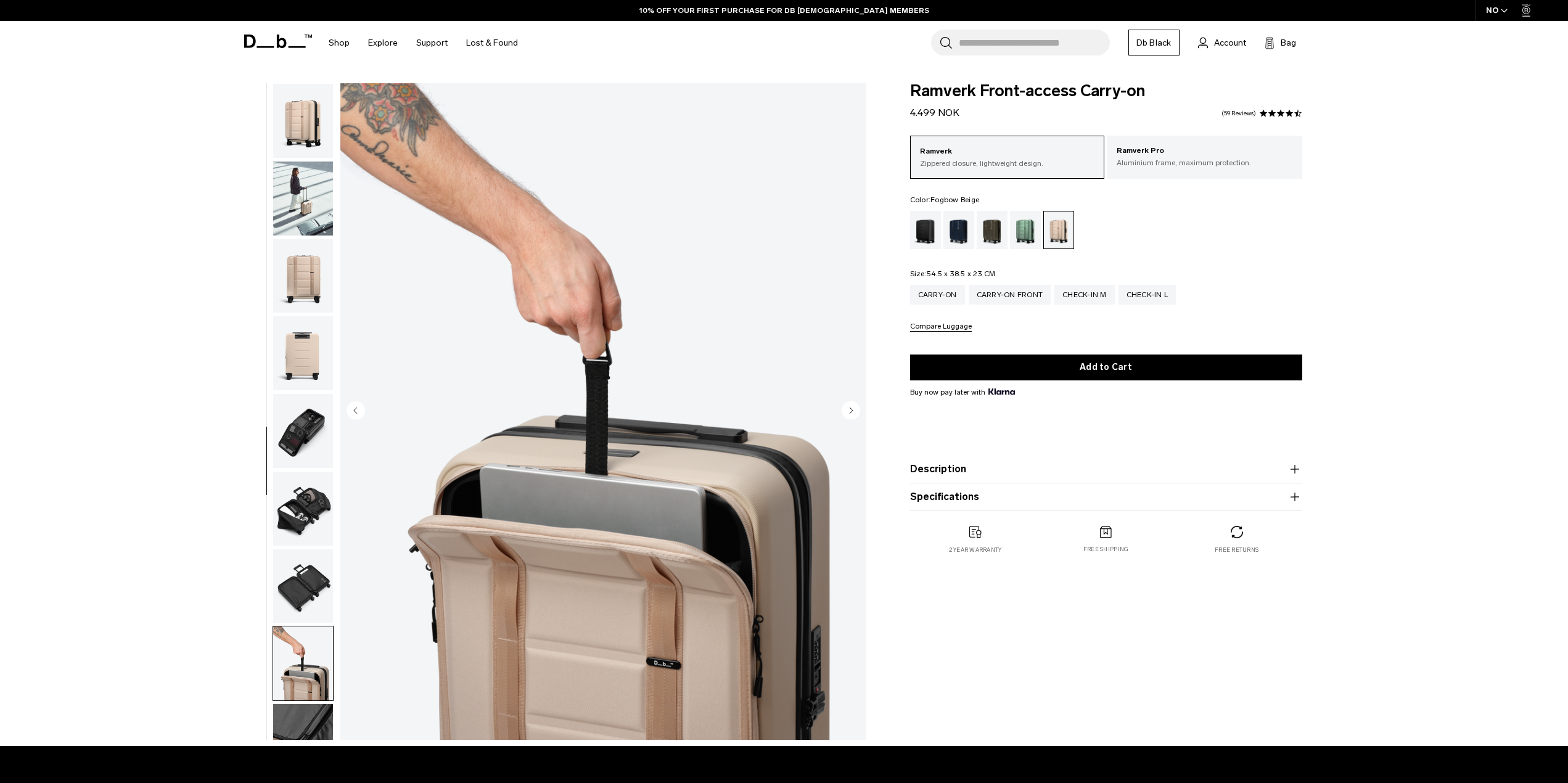
click at [314, 190] on img "button" at bounding box center [303, 198] width 60 height 74
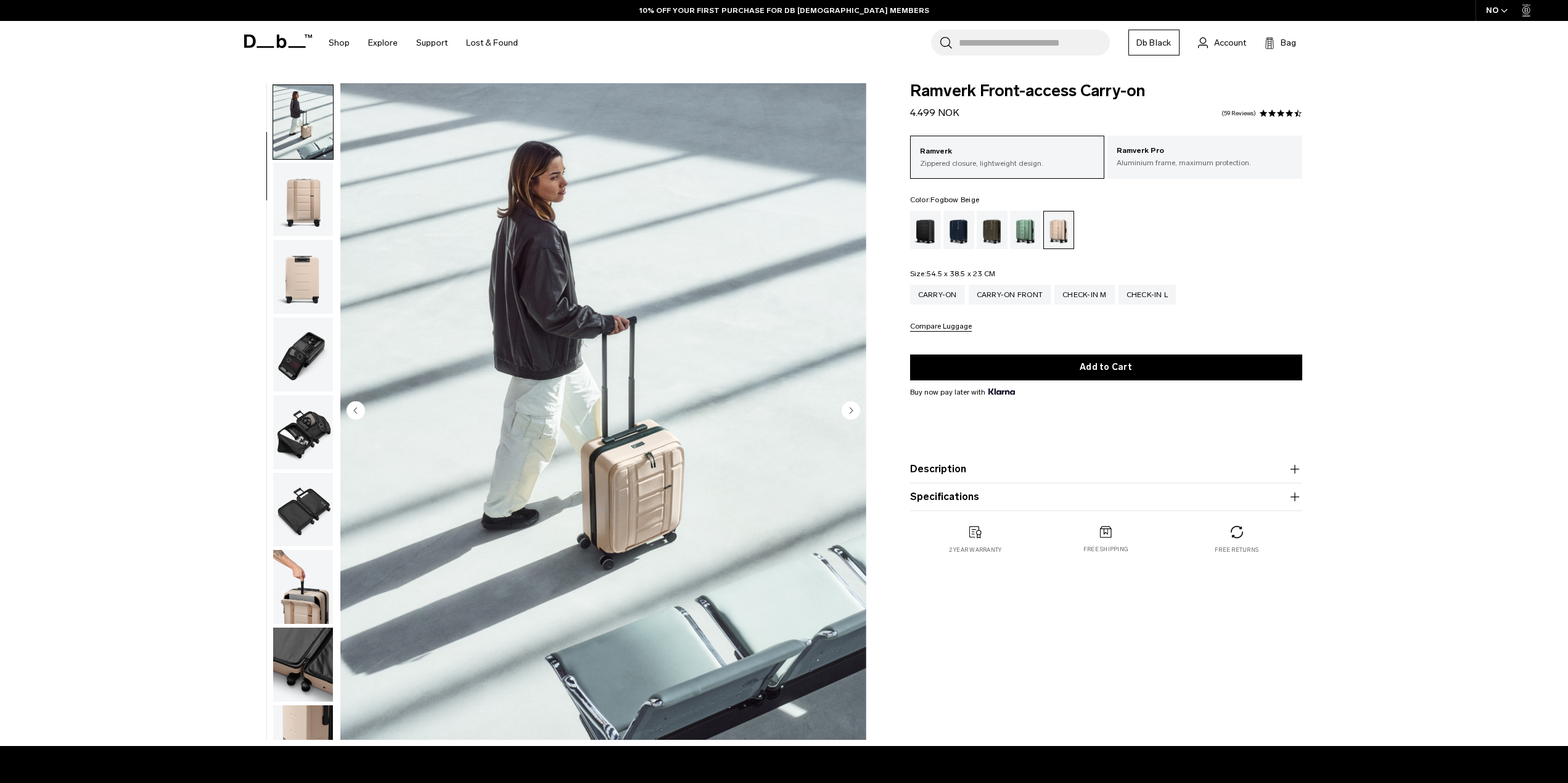
scroll to position [78, 0]
click at [993, 235] on div "Forest Green" at bounding box center [992, 230] width 31 height 38
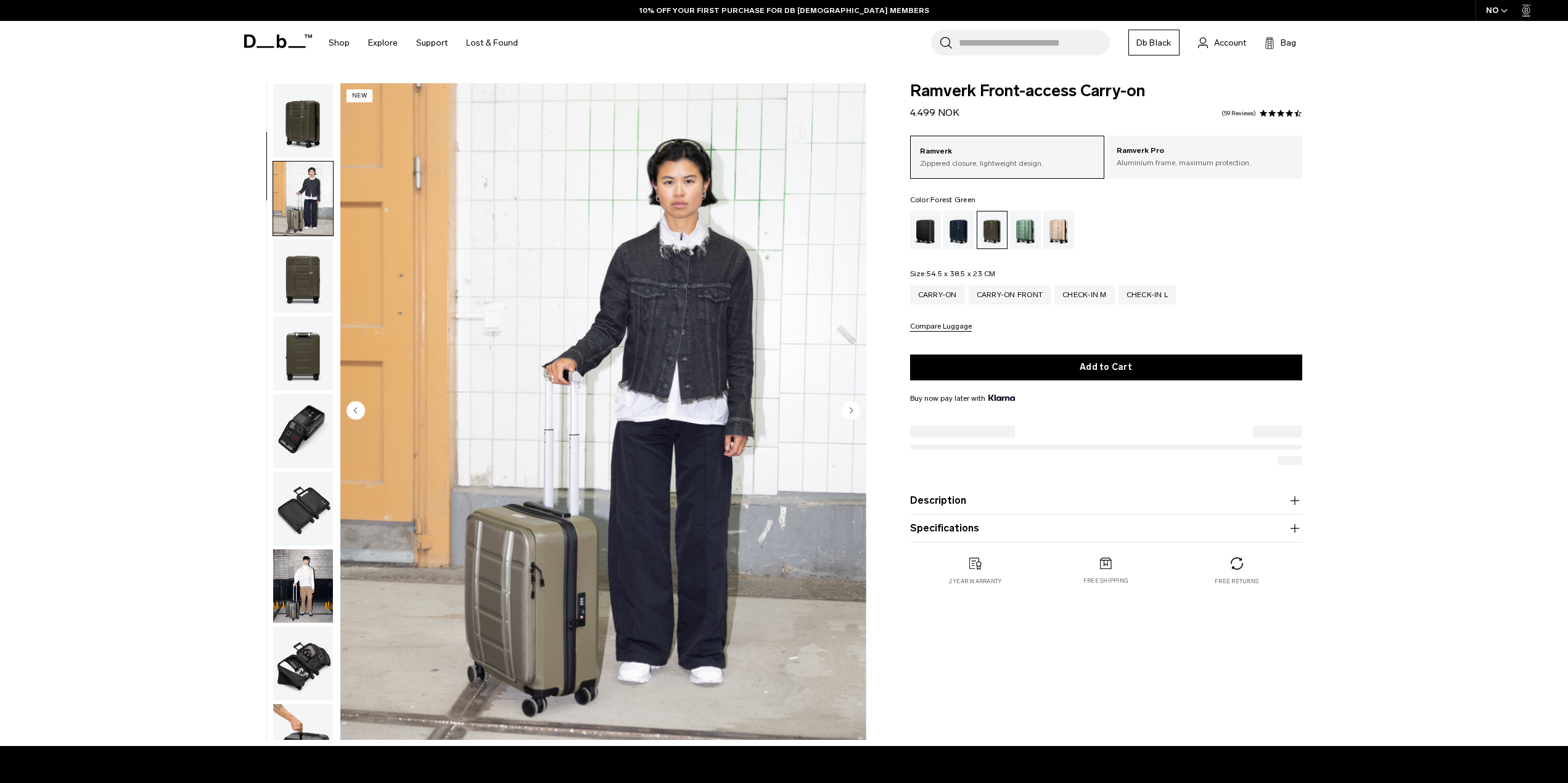
scroll to position [78, 0]
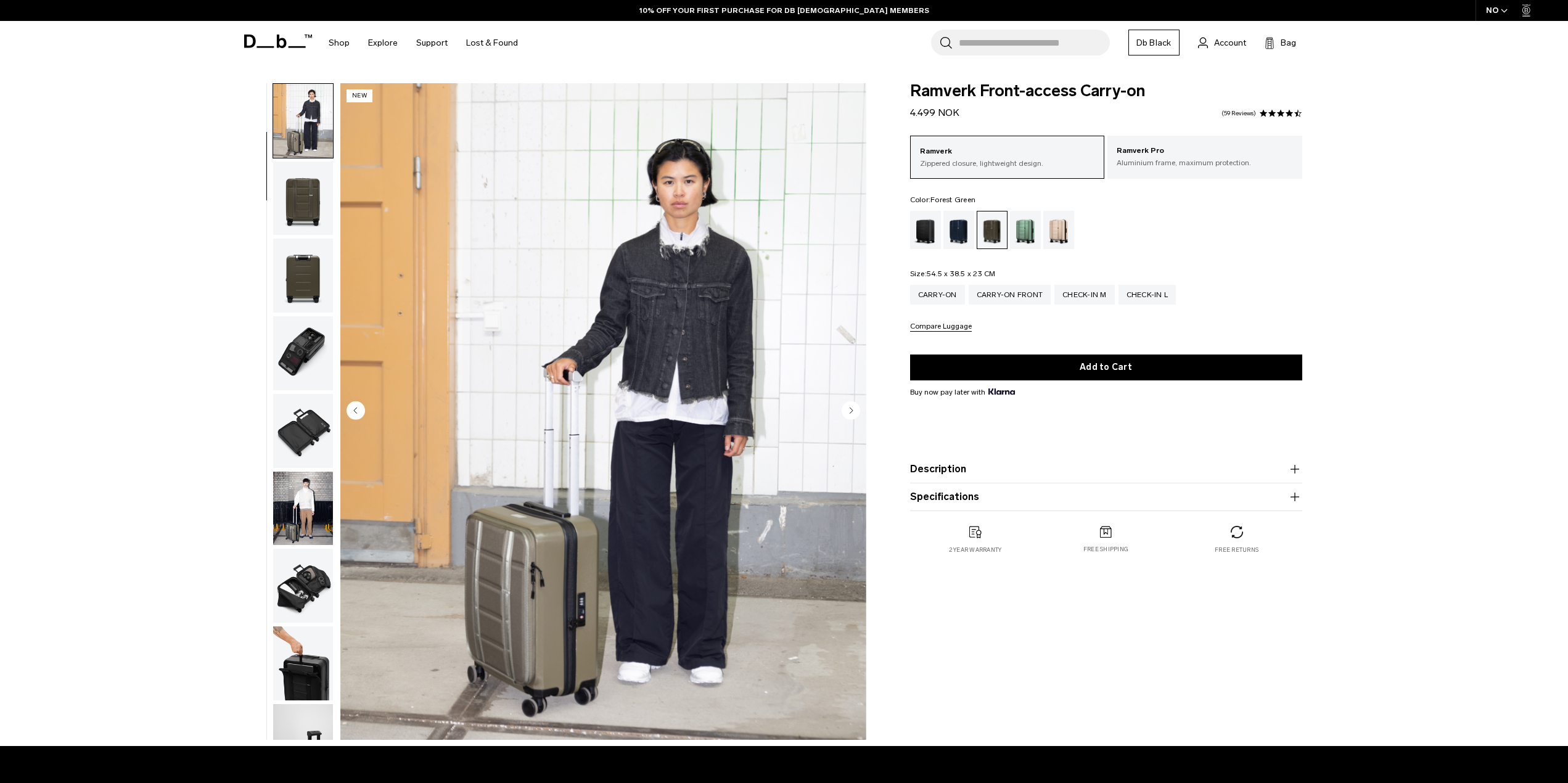
click at [299, 209] on img "button" at bounding box center [303, 198] width 60 height 74
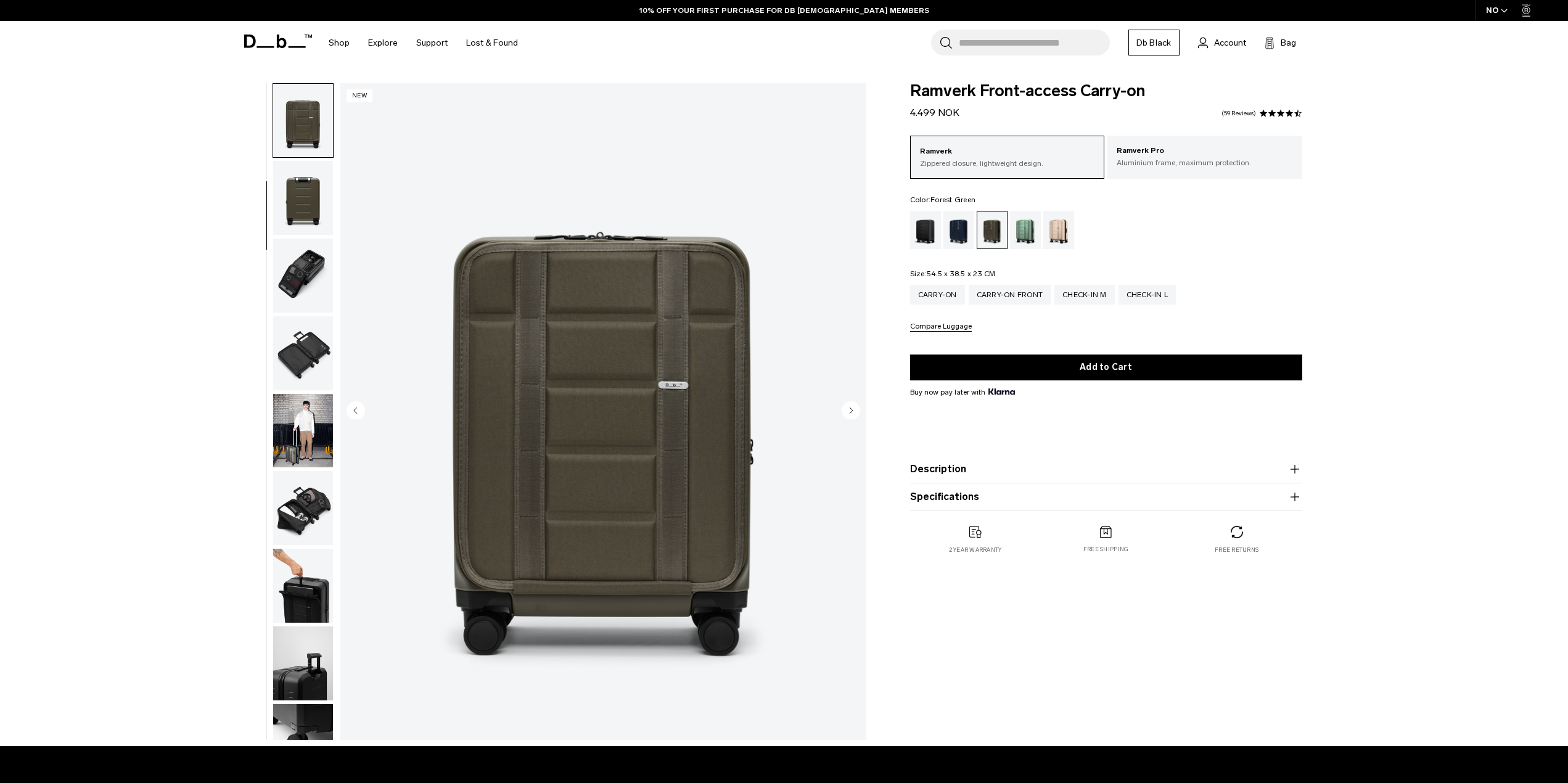
scroll to position [0, 0]
click at [300, 132] on img "button" at bounding box center [303, 121] width 60 height 74
click at [301, 435] on img "button" at bounding box center [303, 430] width 60 height 74
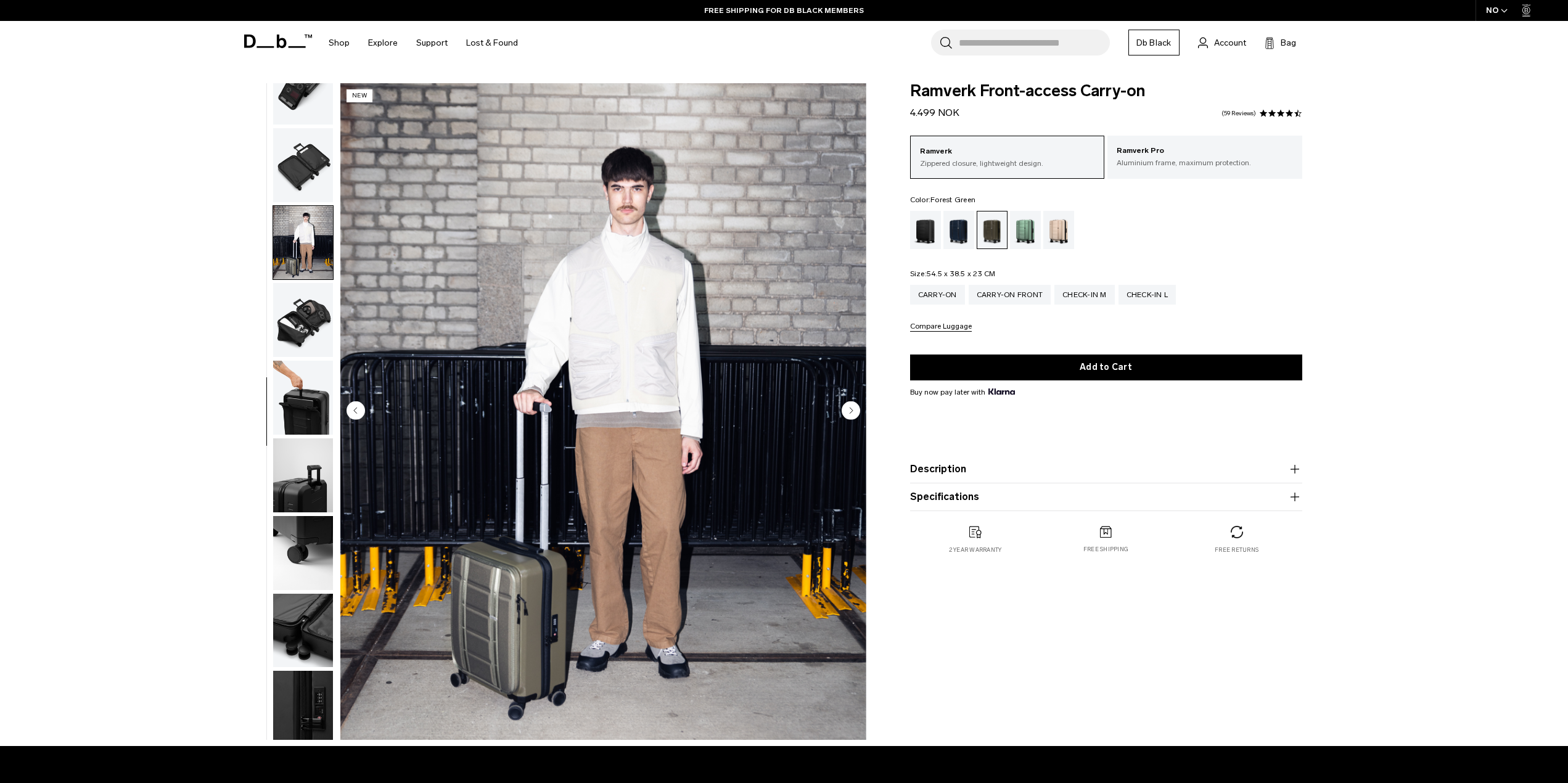
scroll to position [349, 0]
